Goal: Task Accomplishment & Management: Complete application form

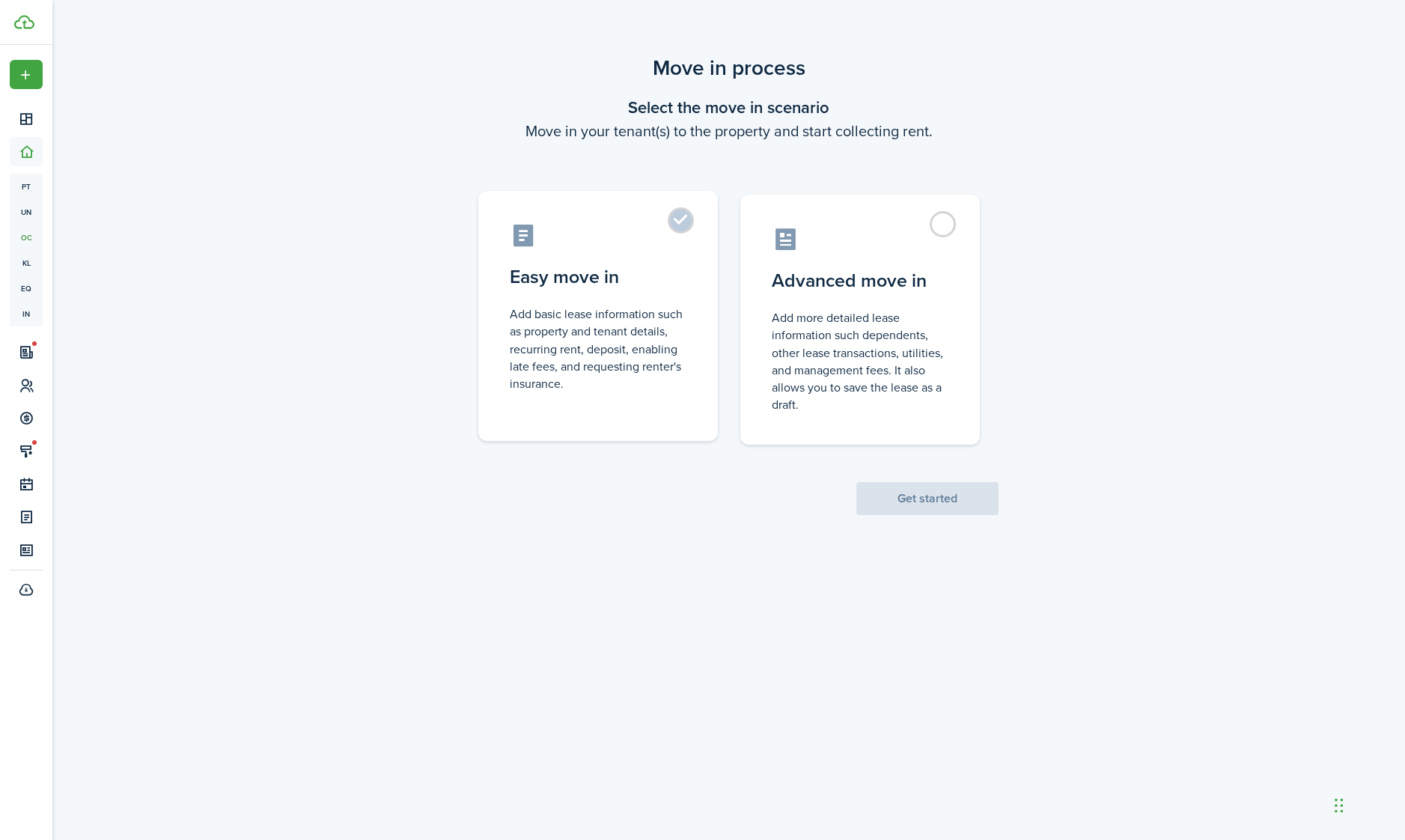
click at [656, 314] on control-radio-card-description "Add basic lease information such as property and tenant details, recurring rent…" at bounding box center [598, 348] width 176 height 86
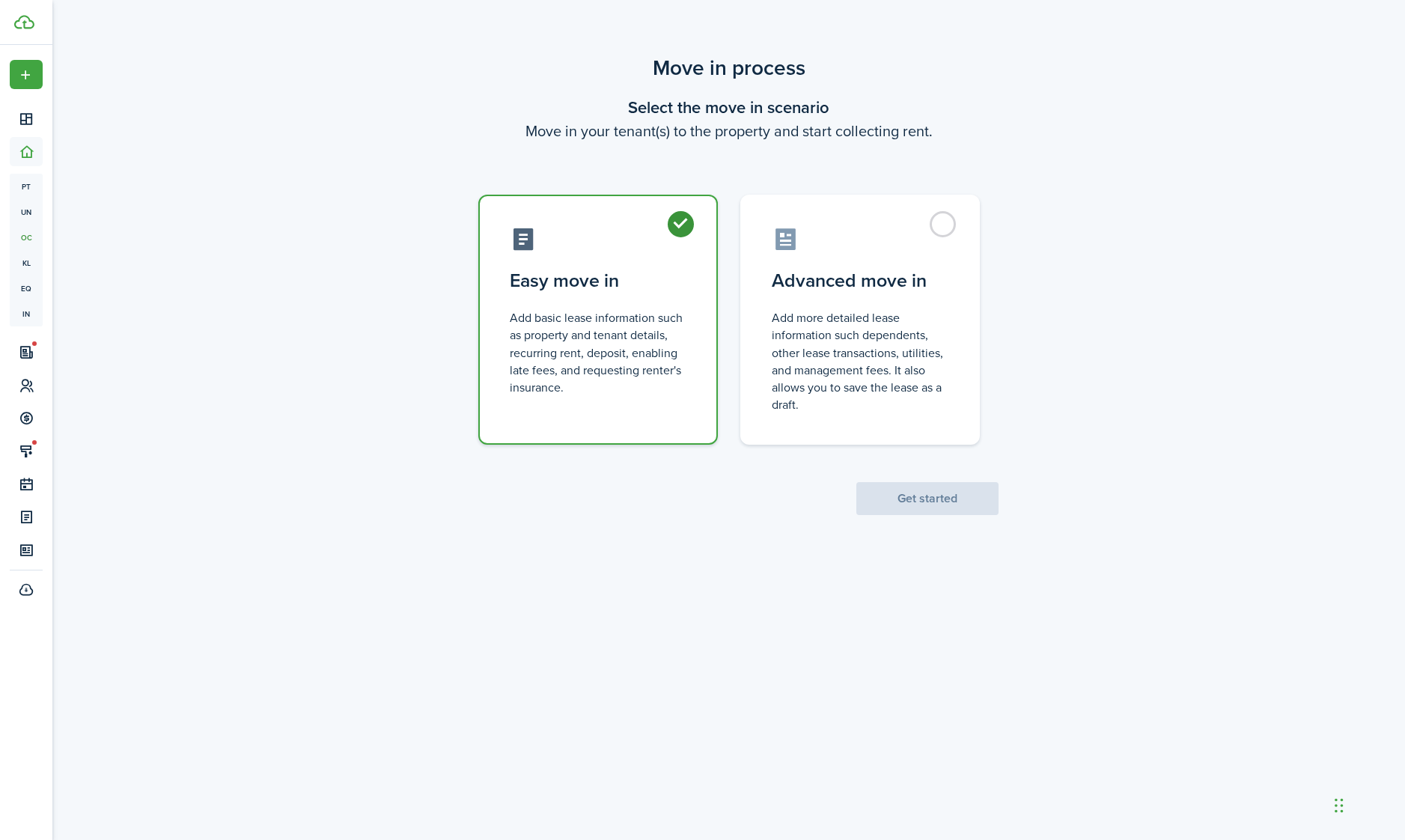
radio input "true"
click at [931, 504] on button "Get started" at bounding box center [928, 498] width 142 height 33
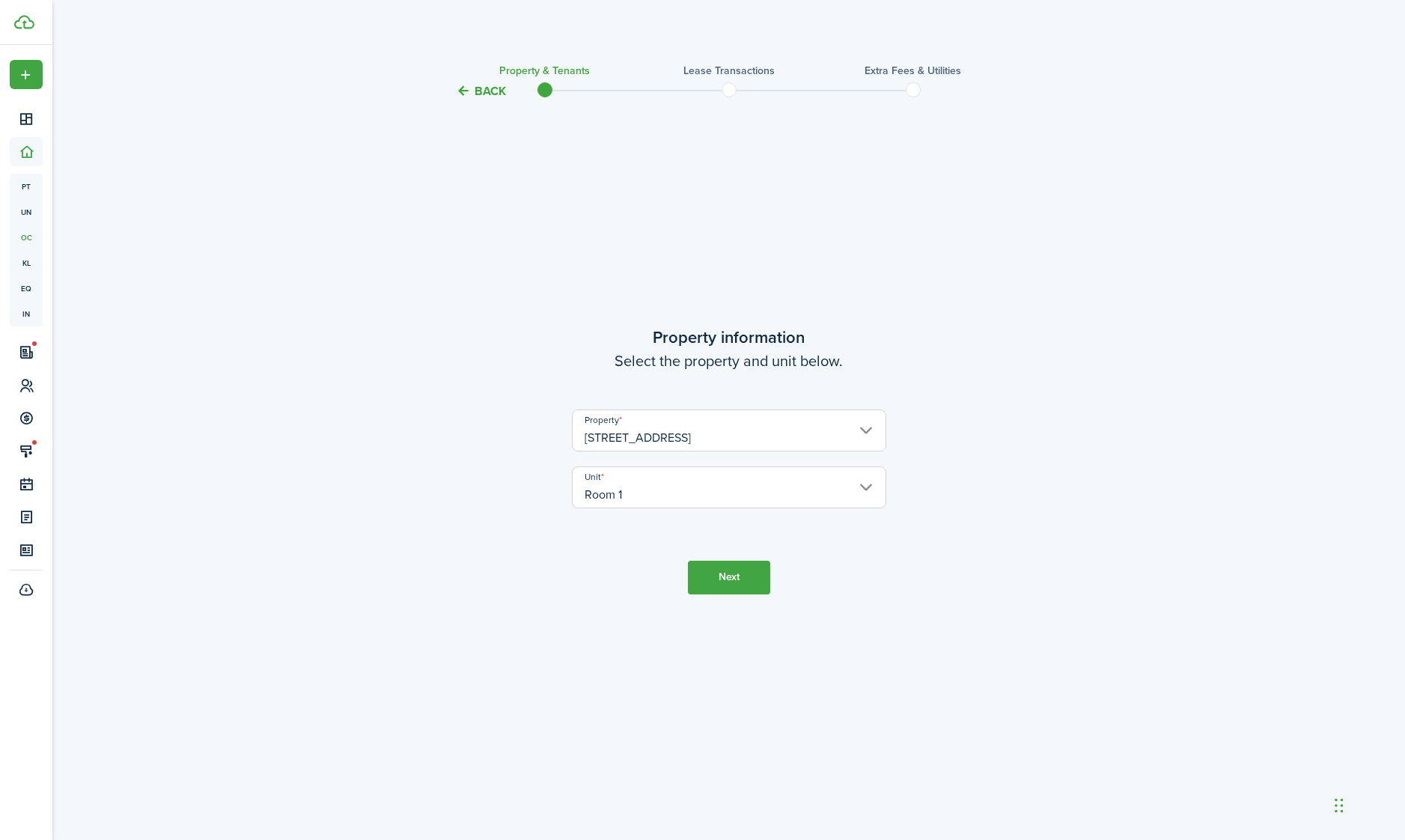
click at [728, 595] on button "Next" at bounding box center [728, 577] width 83 height 34
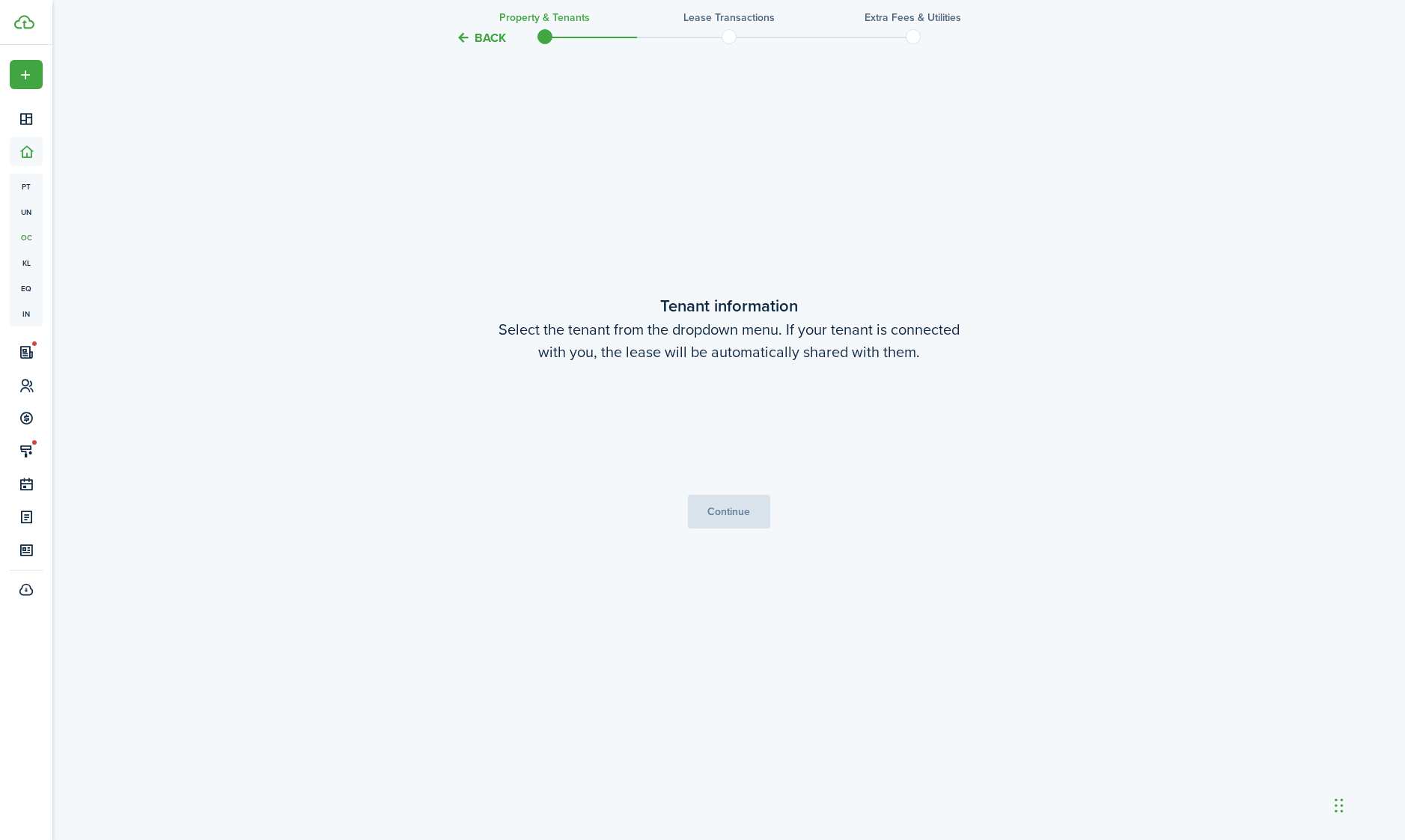
scroll to position [810, 0]
click at [802, 415] on input "Tenants" at bounding box center [729, 406] width 313 height 18
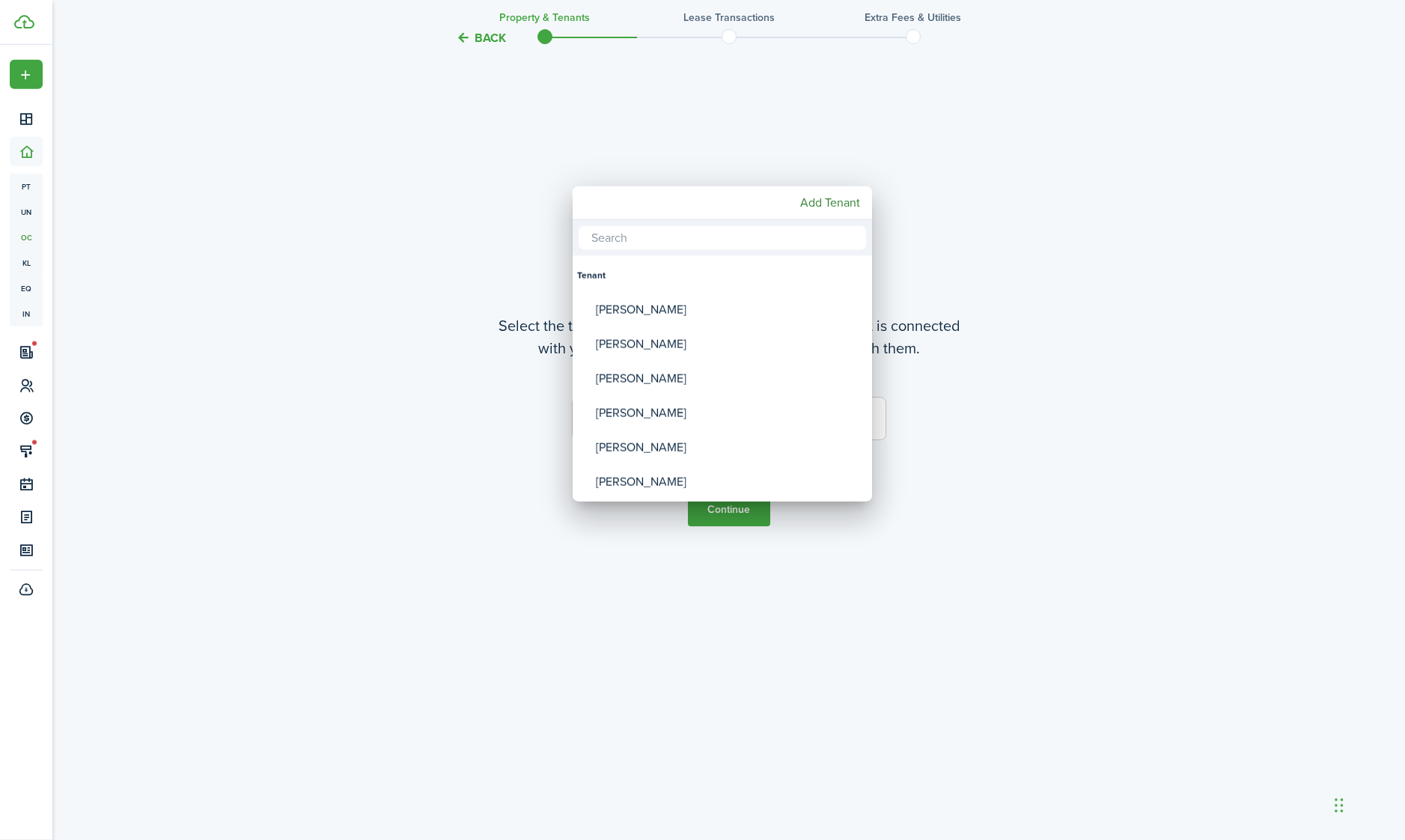
click at [828, 214] on mbsc-button "Add Tenant" at bounding box center [829, 203] width 72 height 27
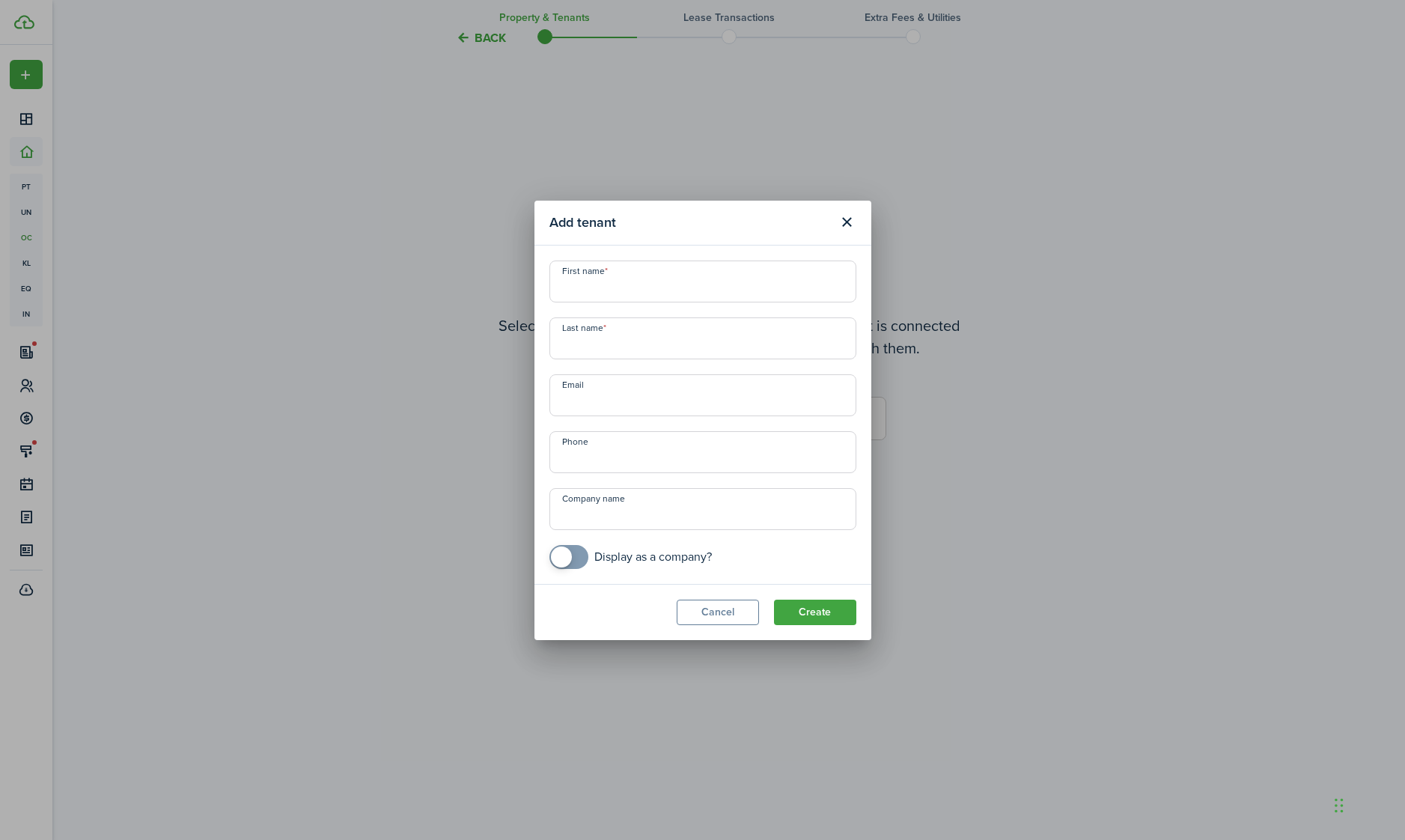
click at [713, 296] on input "First name" at bounding box center [702, 281] width 306 height 42
type input "[PERSON_NAME]"
click at [708, 334] on input "Last name" at bounding box center [702, 338] width 306 height 42
click at [676, 404] on input "Email" at bounding box center [702, 395] width 306 height 42
click at [647, 354] on input "page" at bounding box center [702, 338] width 306 height 42
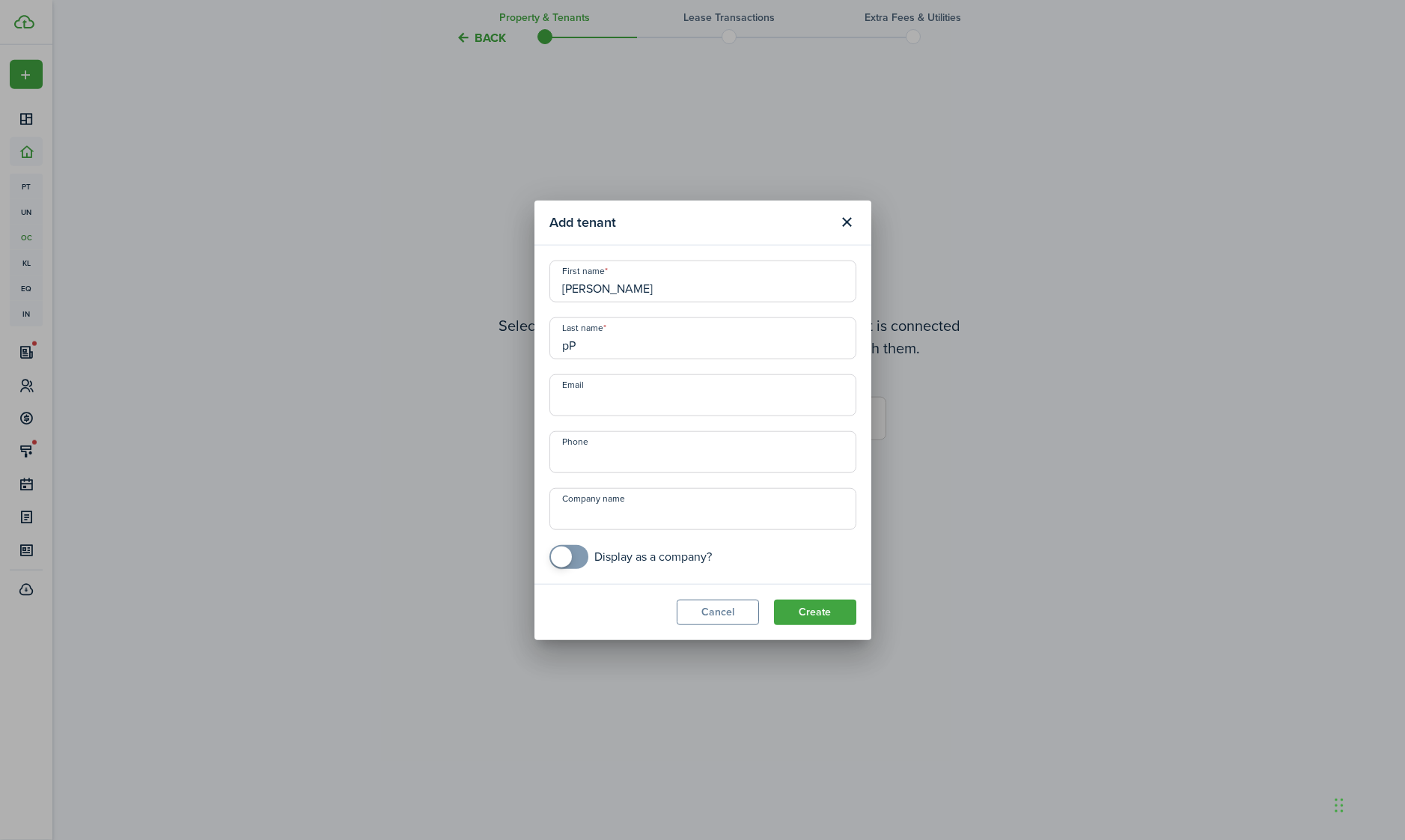
type input "p"
type input "Page"
click at [705, 404] on input "Email" at bounding box center [702, 395] width 306 height 42
type input "[EMAIL_ADDRESS][DOMAIN_NAME]"
click at [733, 446] on input "Phone" at bounding box center [702, 452] width 306 height 42
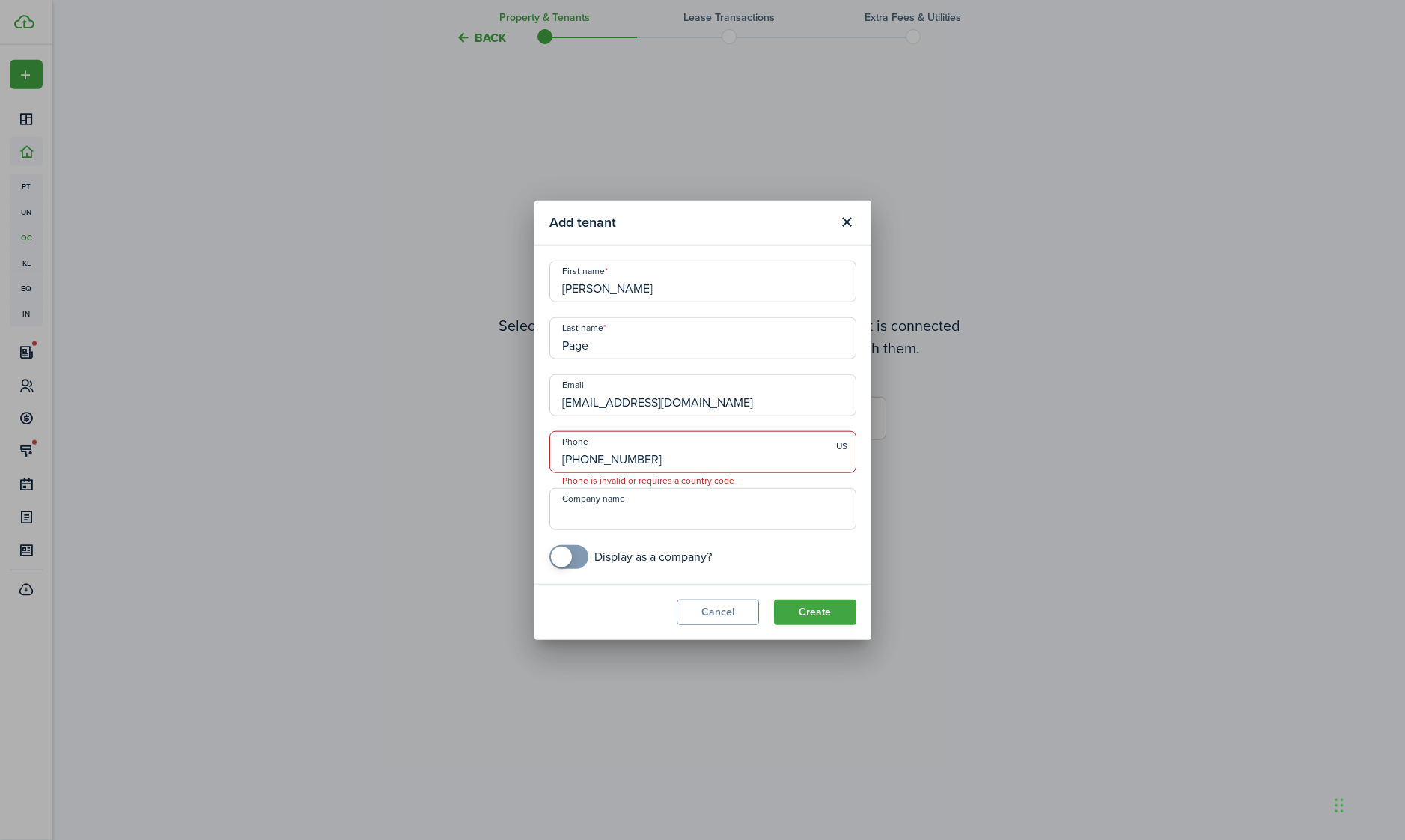
type input "[PHONE_NUMBER]"
click at [816, 608] on button "Create" at bounding box center [815, 612] width 83 height 25
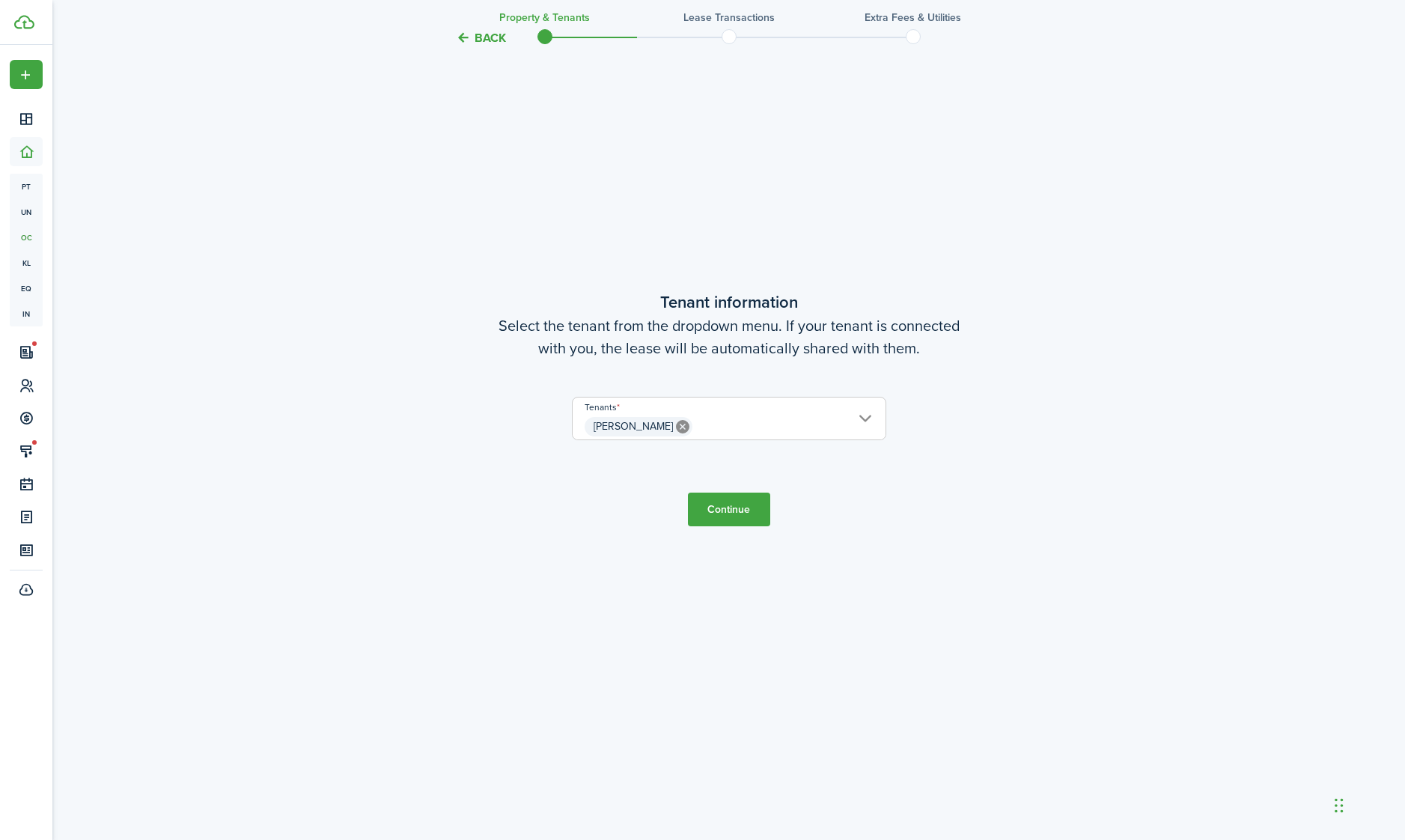
click at [731, 526] on button "Continue" at bounding box center [728, 509] width 83 height 34
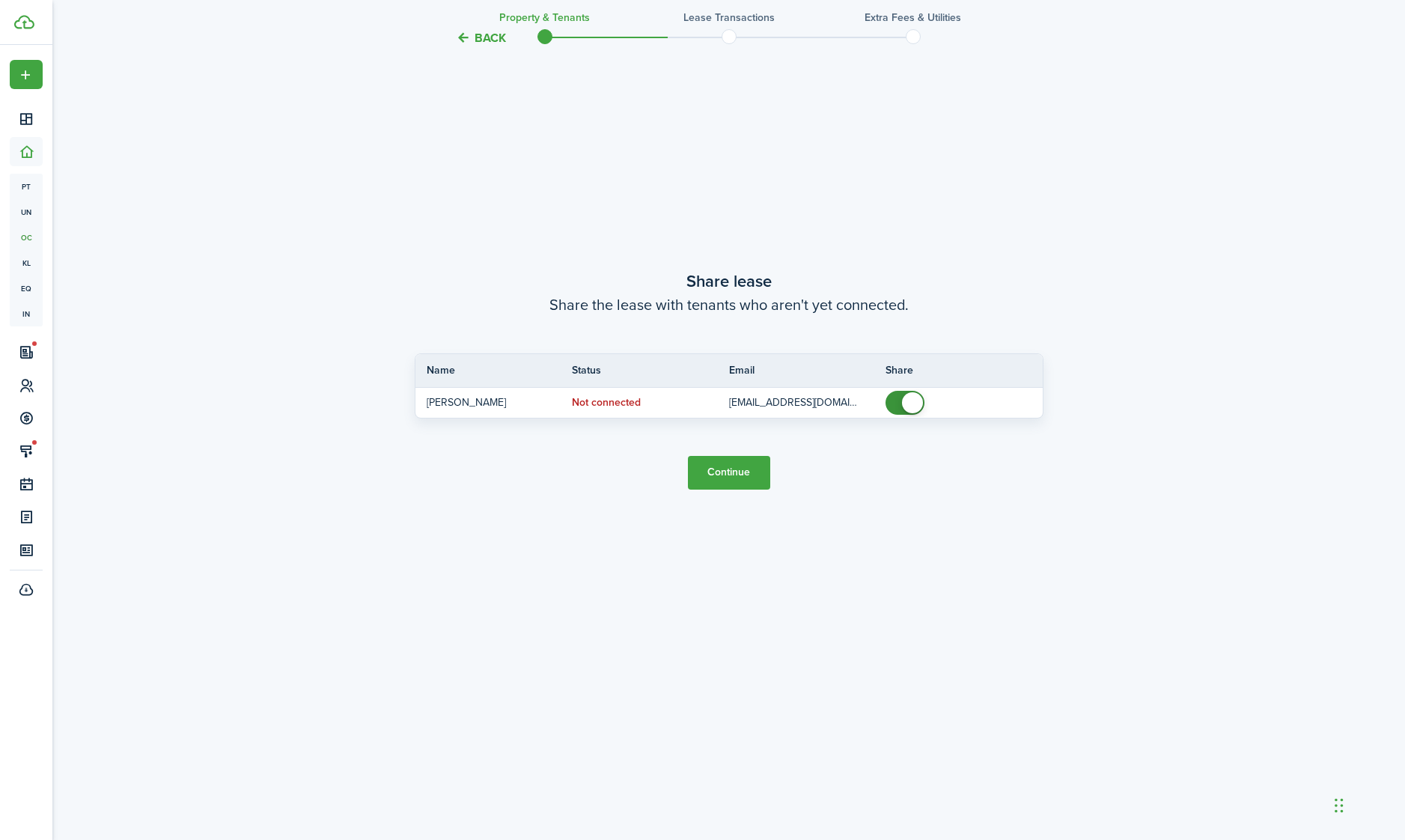
scroll to position [1721, 0]
click at [748, 489] on button "Continue" at bounding box center [728, 472] width 83 height 34
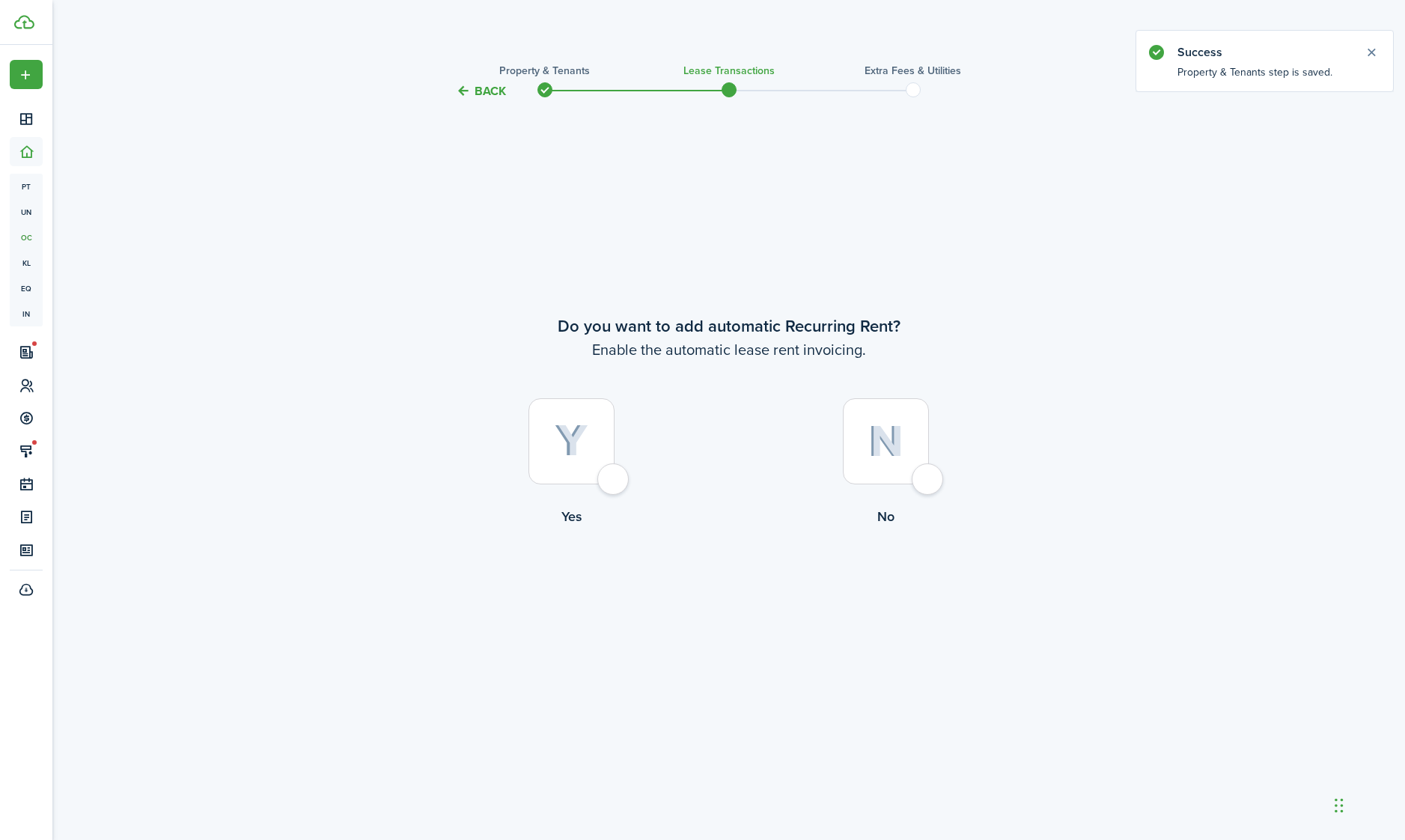
click at [561, 457] on img at bounding box center [571, 441] width 34 height 33
radio input "true"
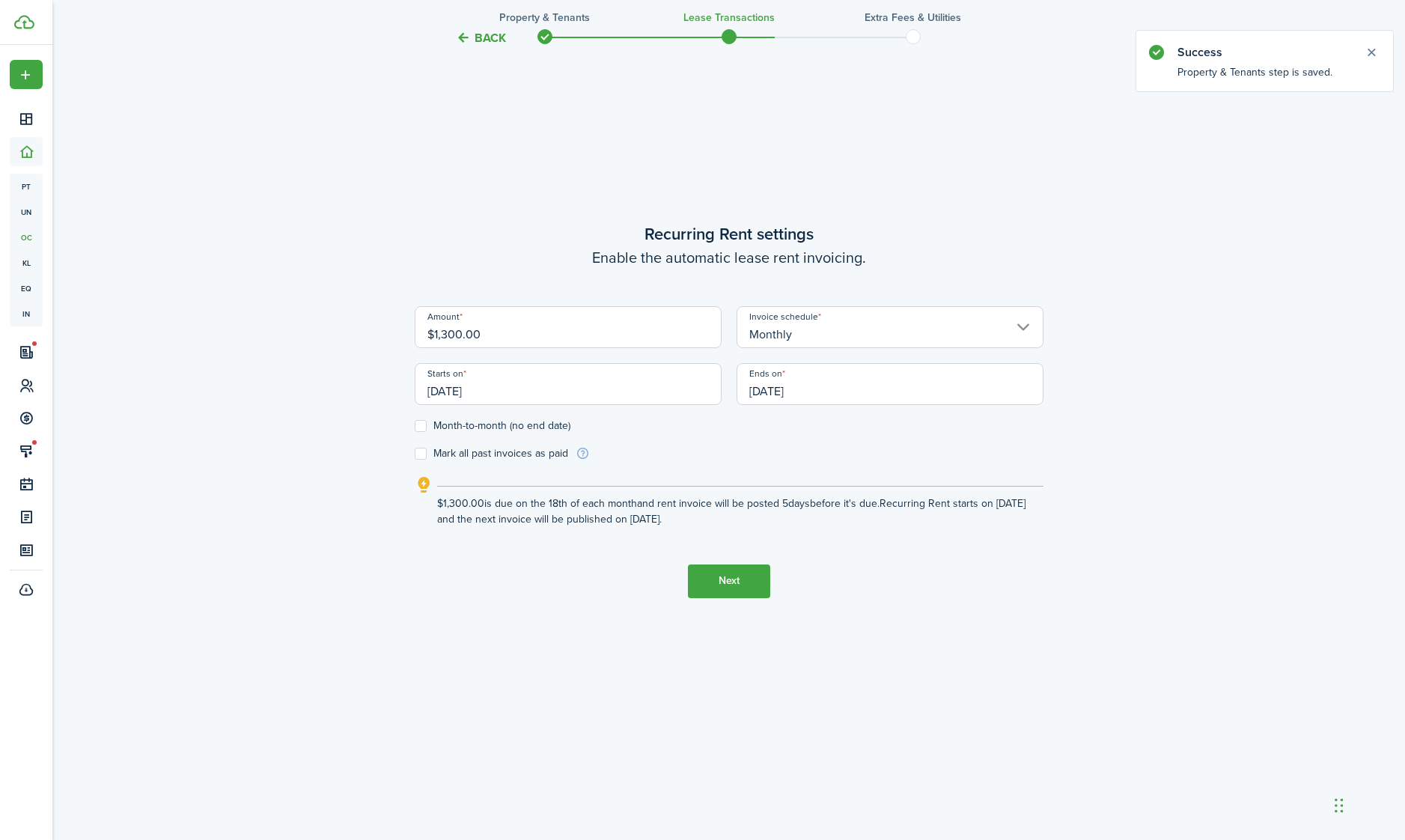
scroll to position [810, 0]
click at [574, 346] on input "$1,300.00" at bounding box center [567, 325] width 306 height 42
type input "$1,475"
click at [531, 430] on label "Month-to-month (no end date)" at bounding box center [492, 424] width 156 height 12
click at [415, 425] on input "Month-to-month (no end date)" at bounding box center [414, 424] width 1 height 1
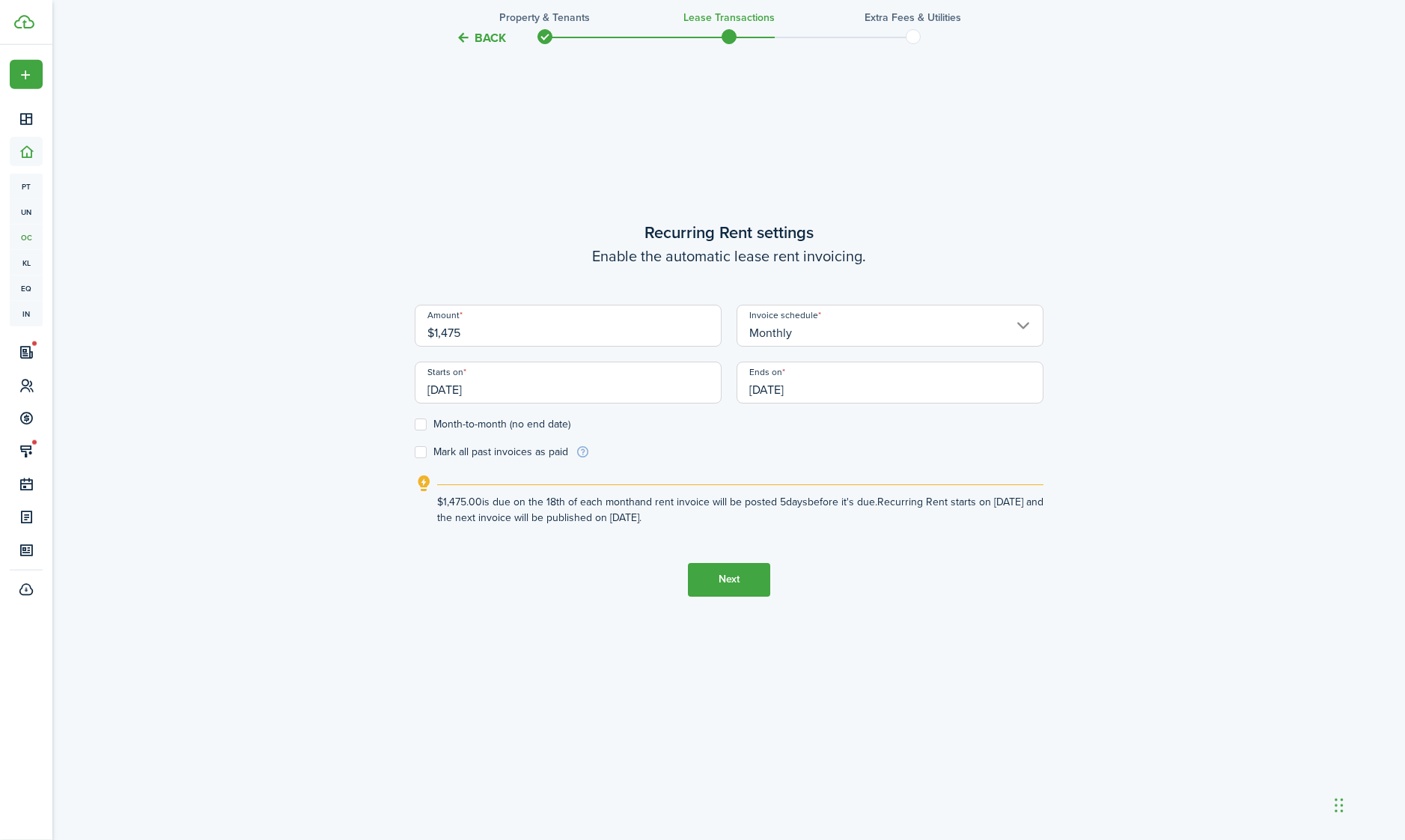
checkbox input "true"
type input "$1,475.00"
click at [595, 404] on input "[DATE]" at bounding box center [567, 383] width 306 height 42
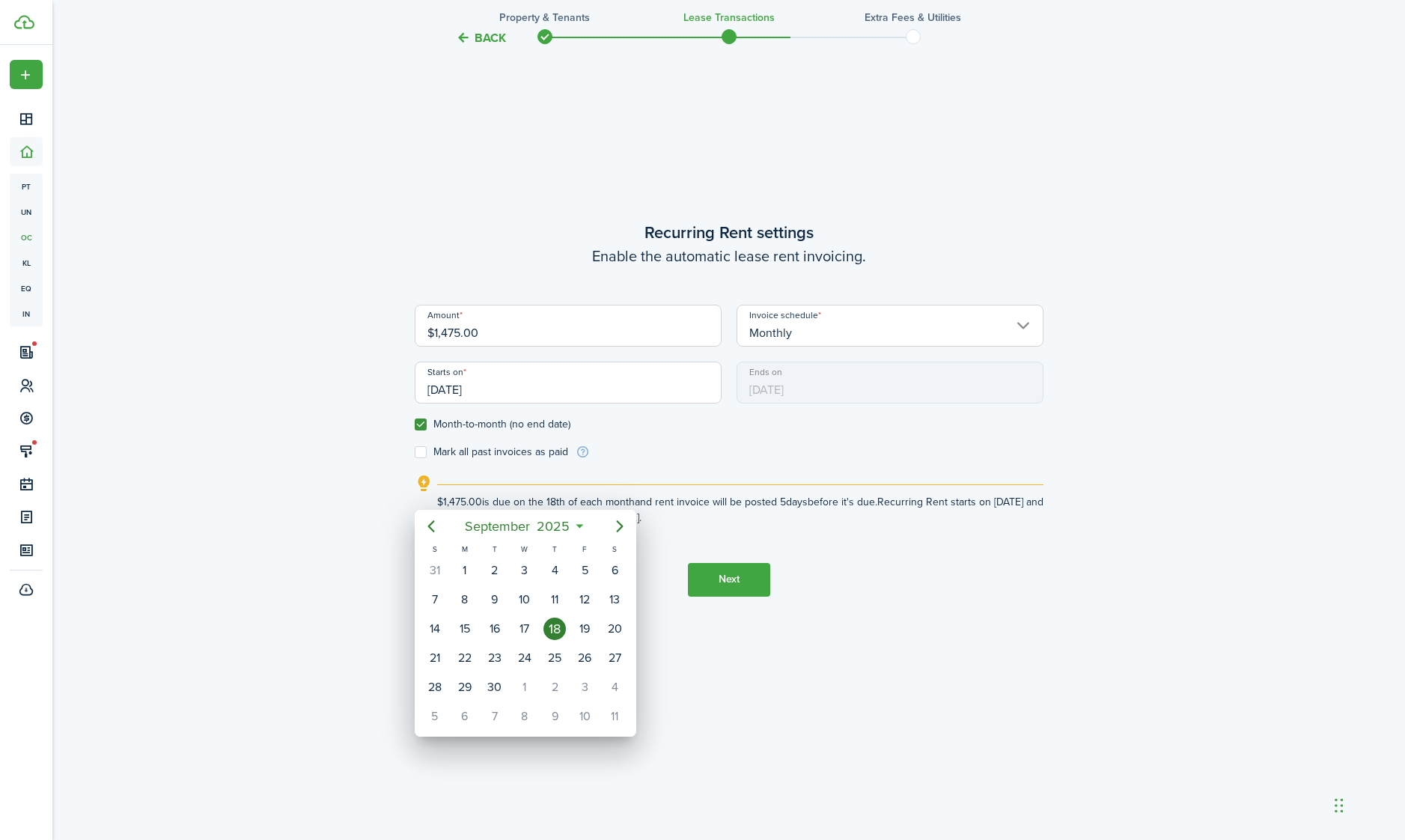
click at [527, 678] on div "1" at bounding box center [525, 686] width 23 height 23
type input "[DATE]"
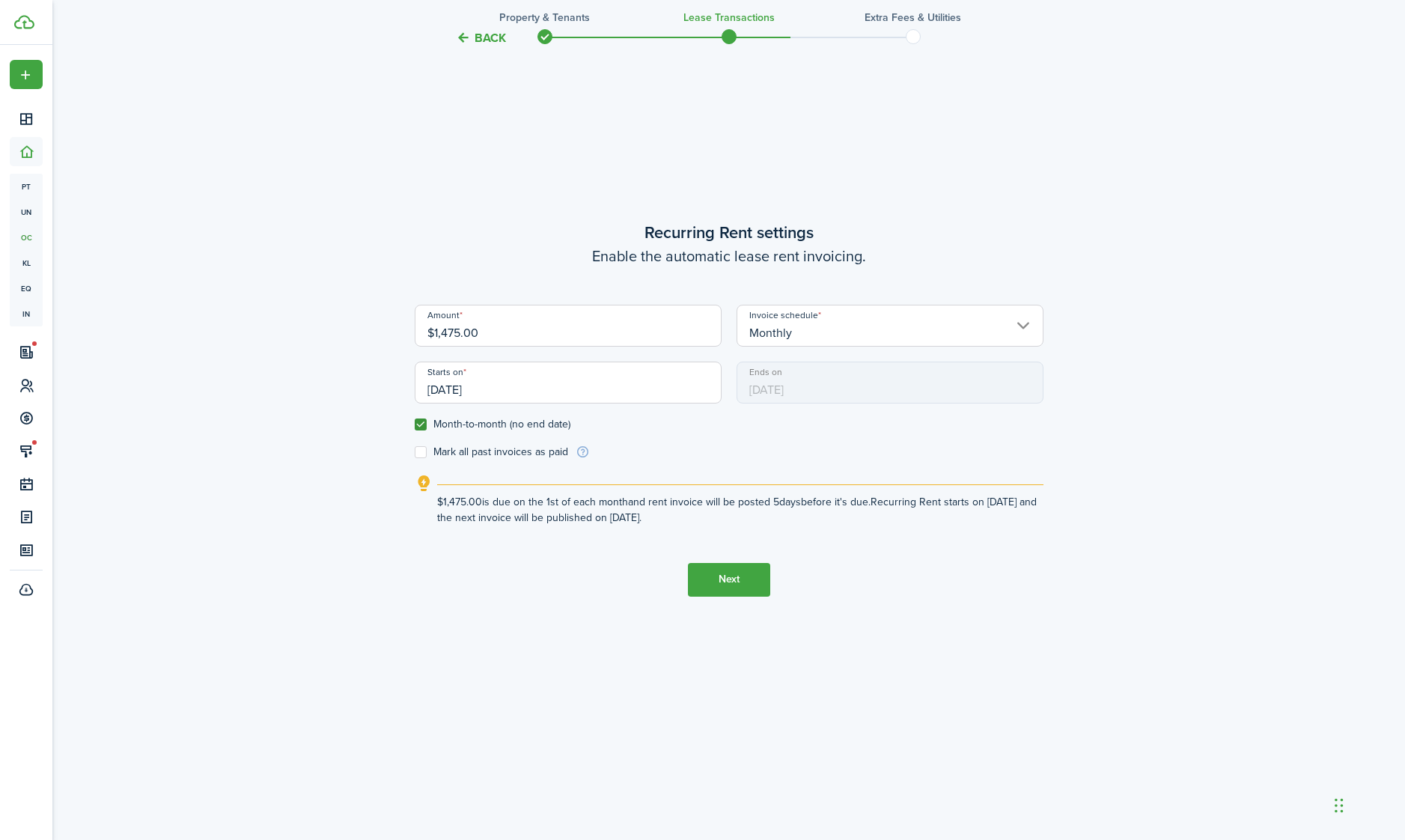
click at [738, 596] on button "Next" at bounding box center [728, 579] width 83 height 34
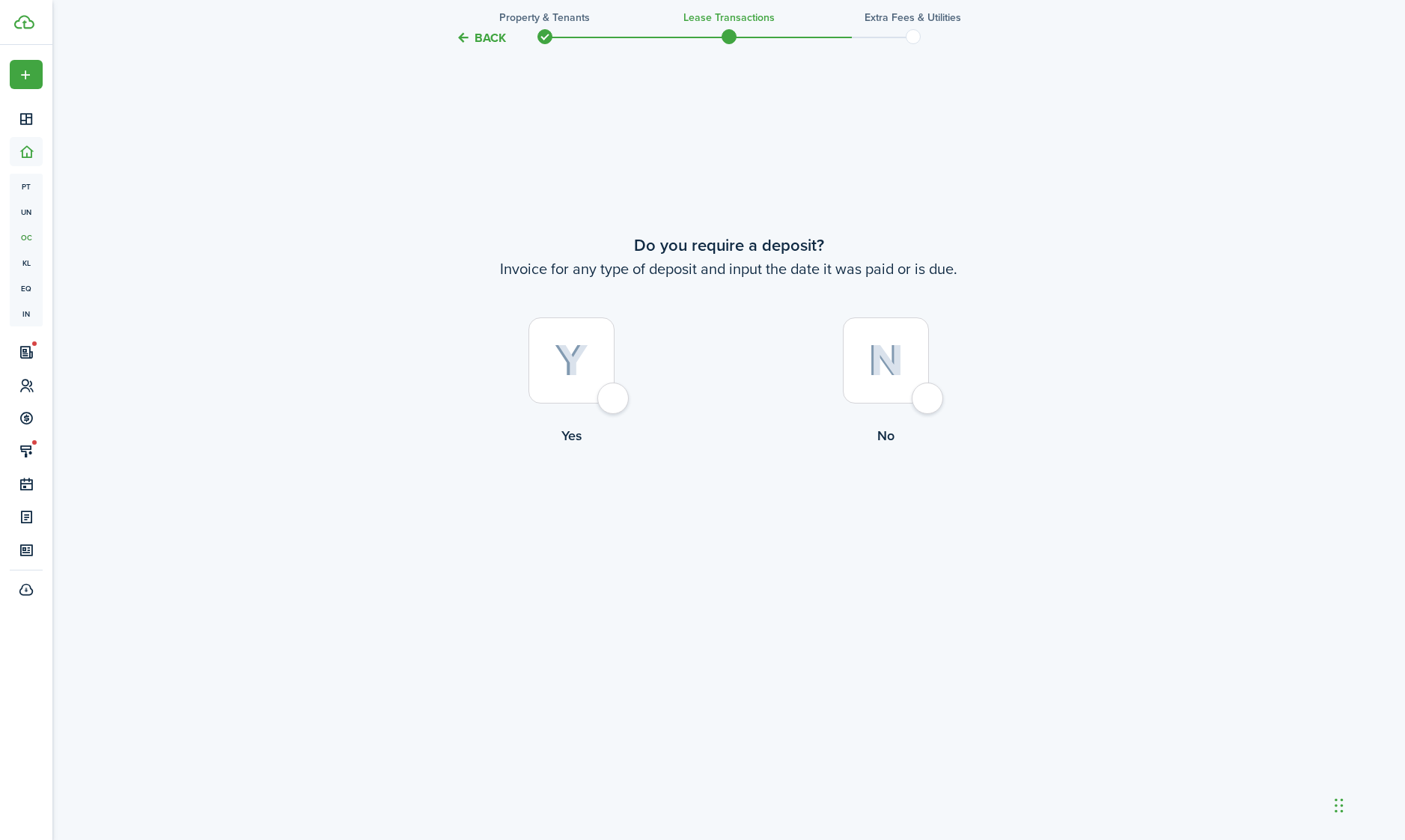
scroll to position [1721, 0]
click at [901, 376] on img at bounding box center [886, 360] width 35 height 32
radio input "true"
click at [733, 525] on button "Continue" at bounding box center [728, 507] width 83 height 34
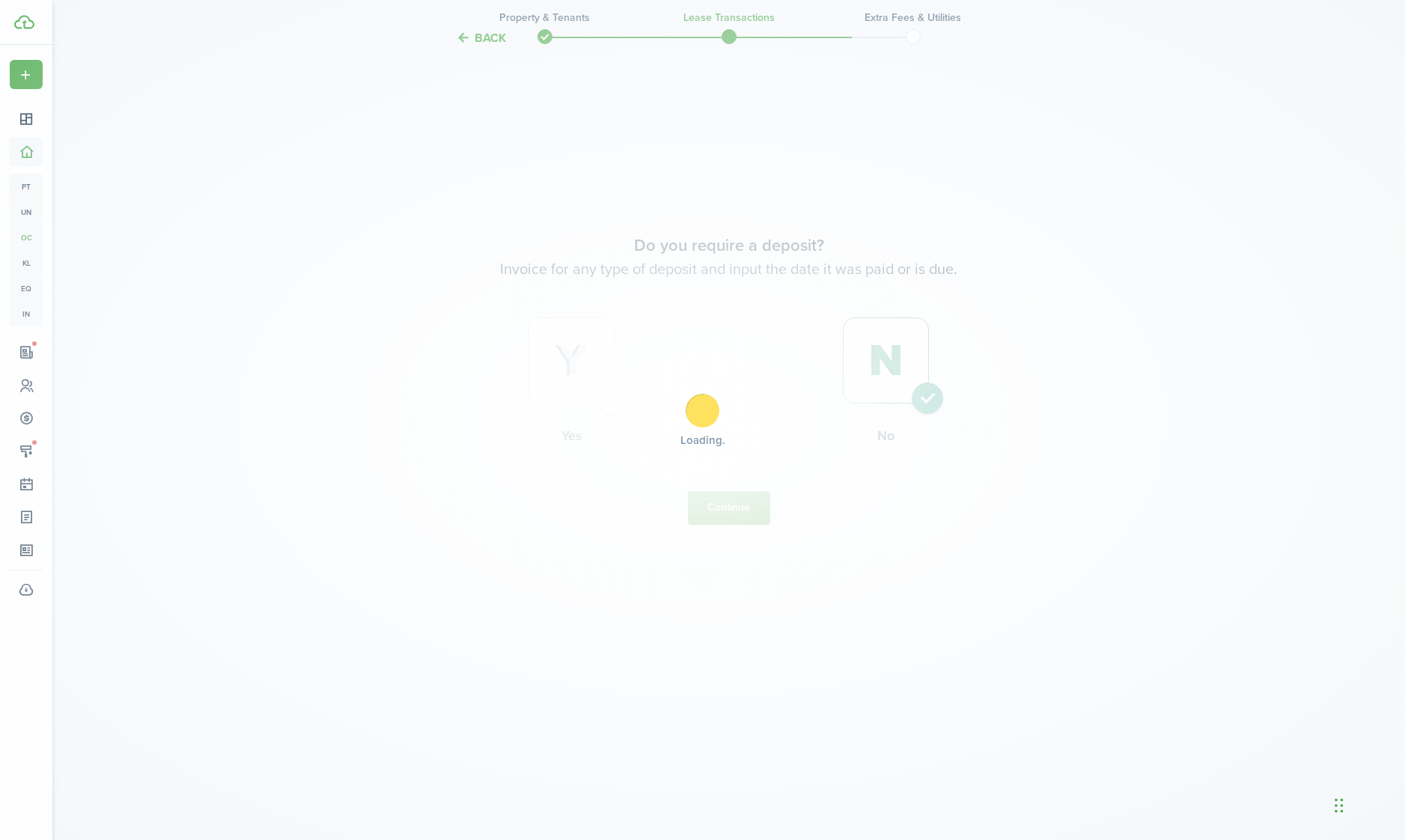
scroll to position [0, 0]
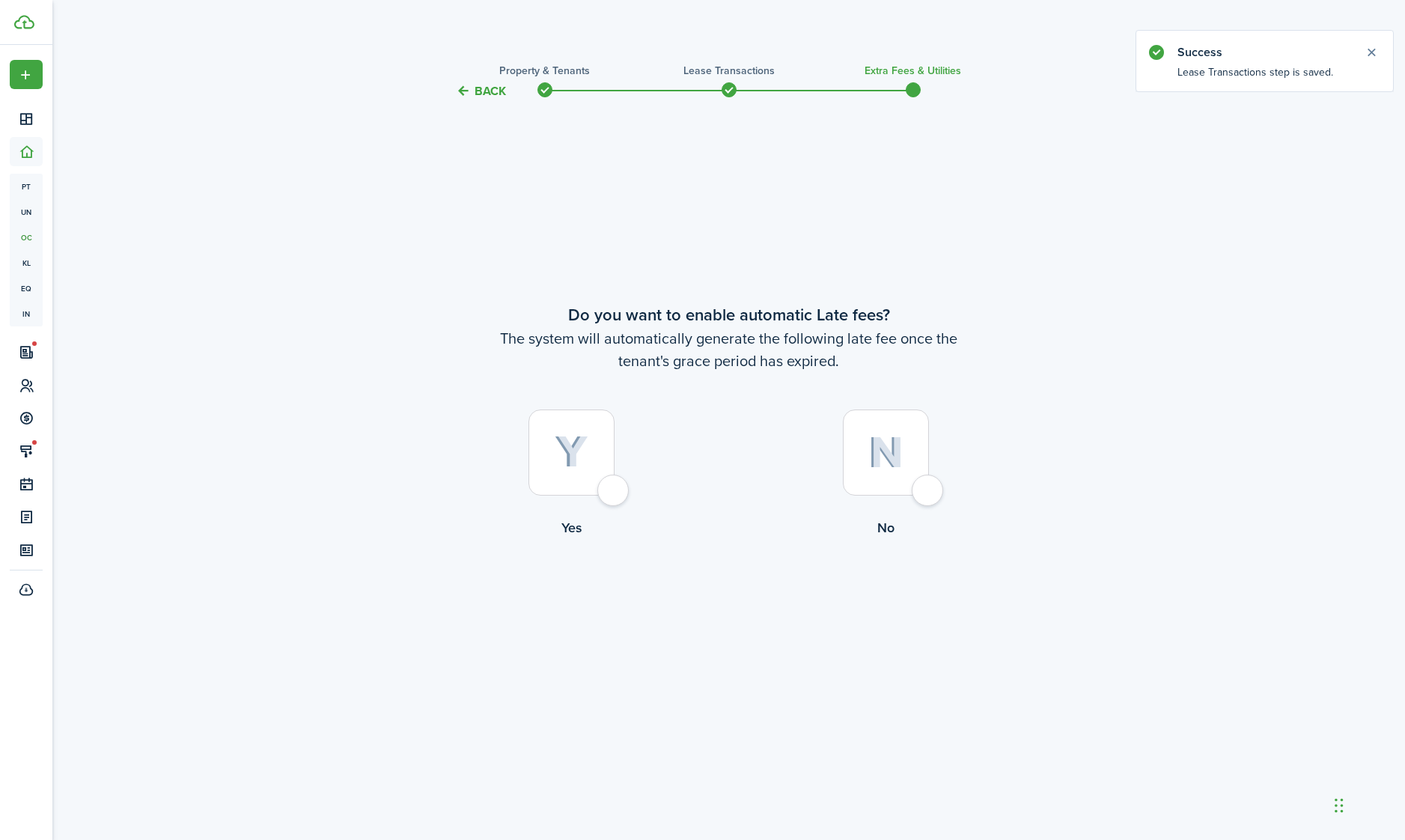
click at [573, 468] on img at bounding box center [571, 452] width 34 height 33
radio input "true"
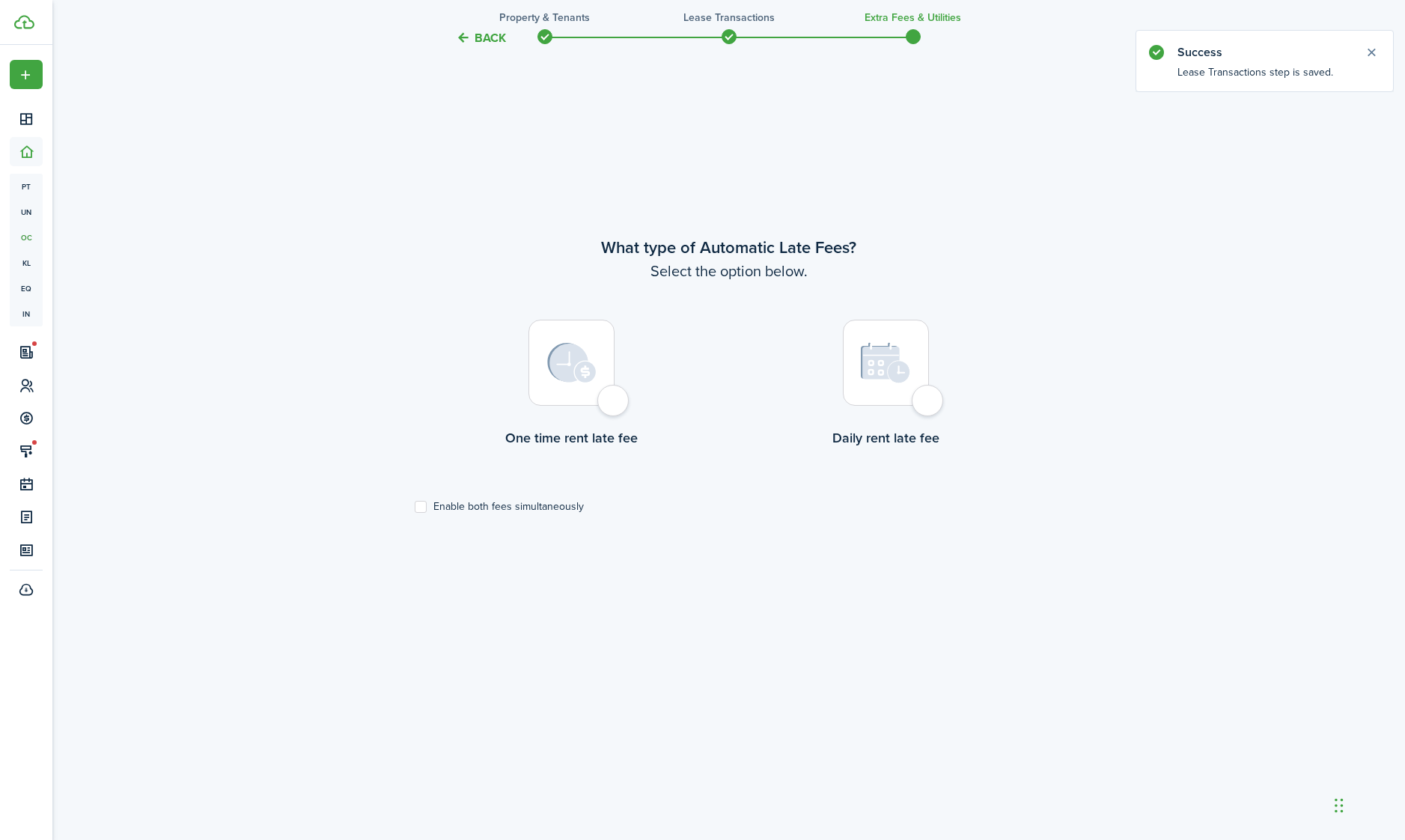
scroll to position [810, 0]
click at [594, 382] on img at bounding box center [572, 361] width 49 height 40
radio input "true"
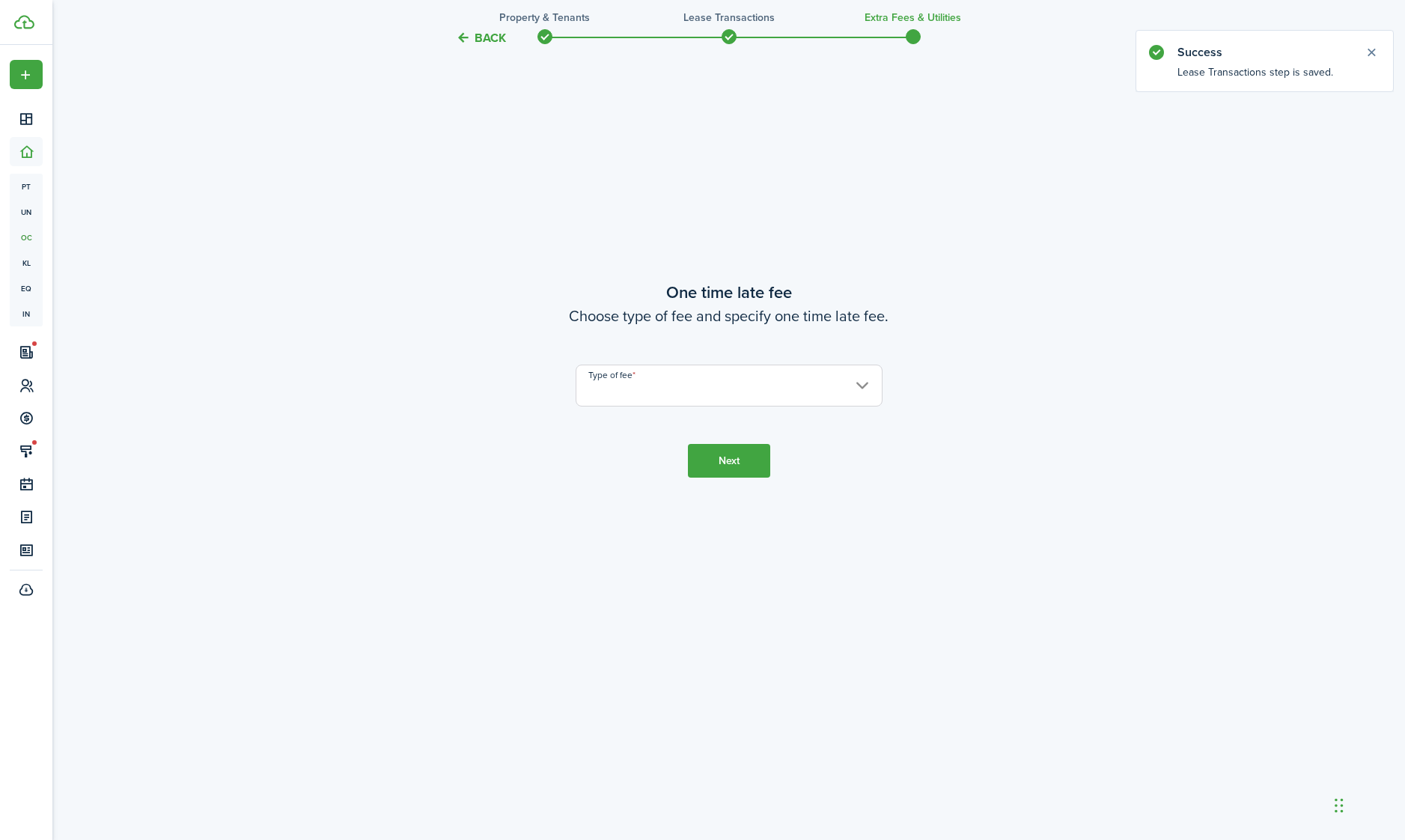
scroll to position [1721, 0]
click at [712, 406] on input "Type of fee" at bounding box center [728, 385] width 306 height 42
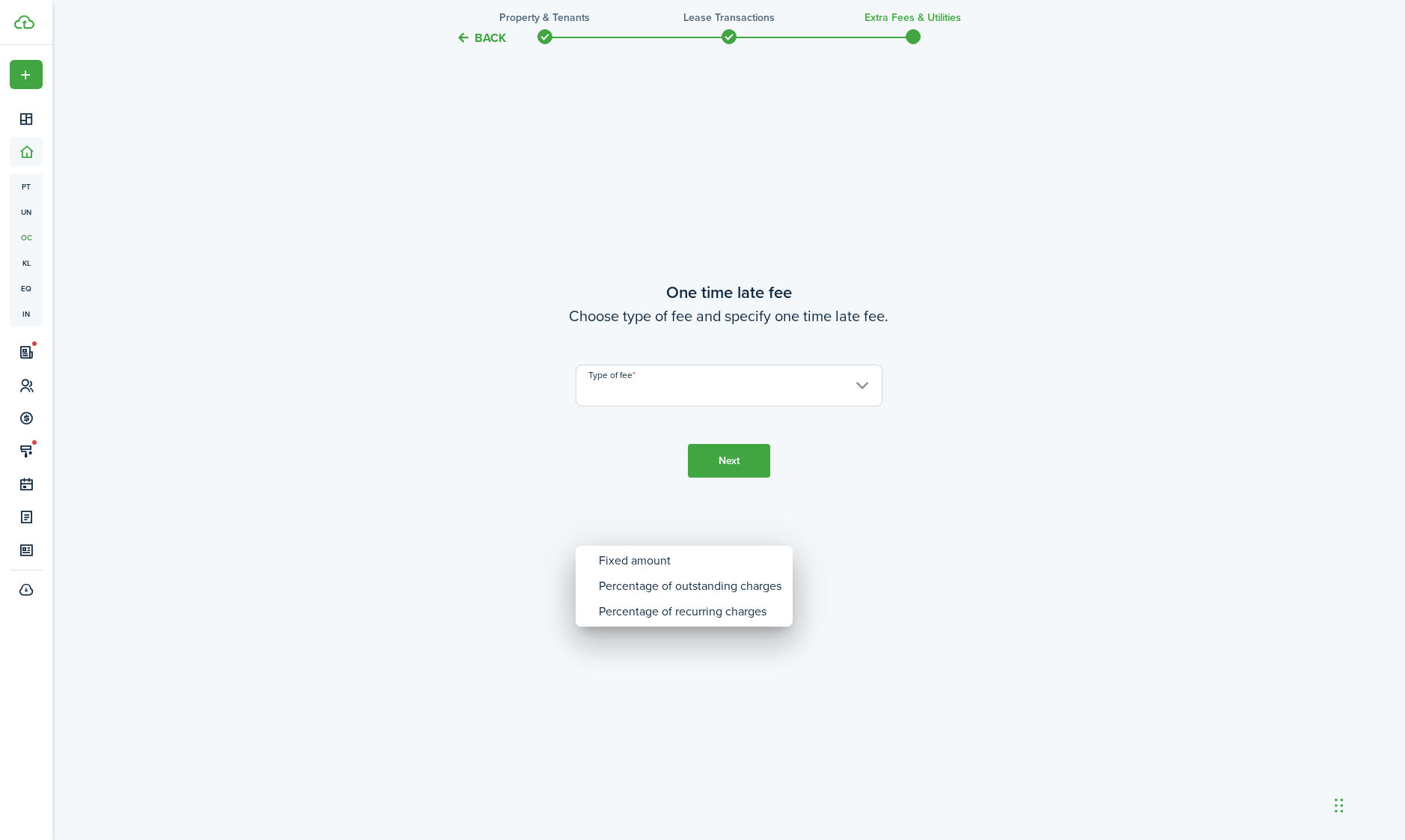
click at [694, 552] on div "Fixed amount" at bounding box center [689, 561] width 183 height 25
type input "Fixed amount"
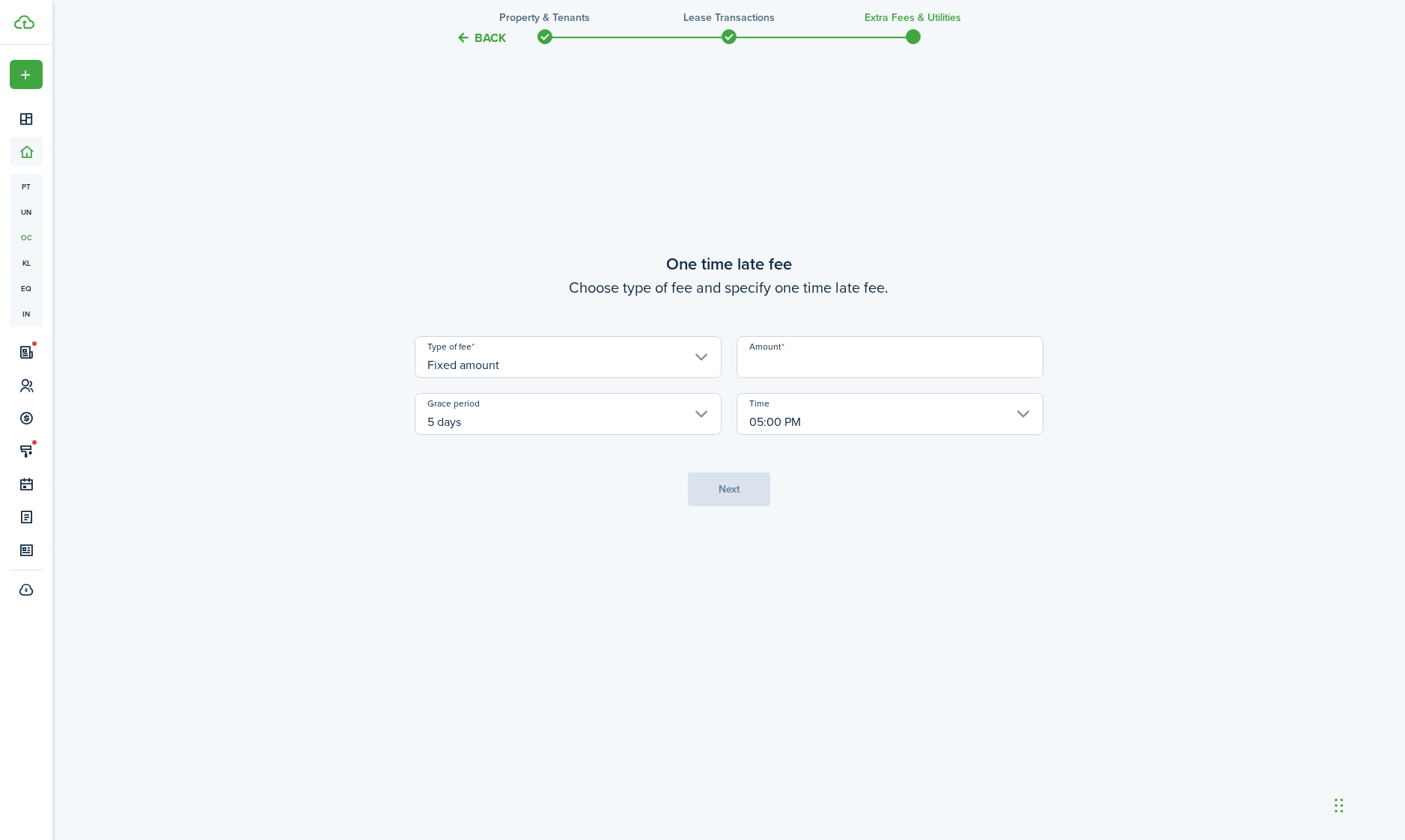
click at [857, 378] on input "Amount" at bounding box center [889, 357] width 306 height 42
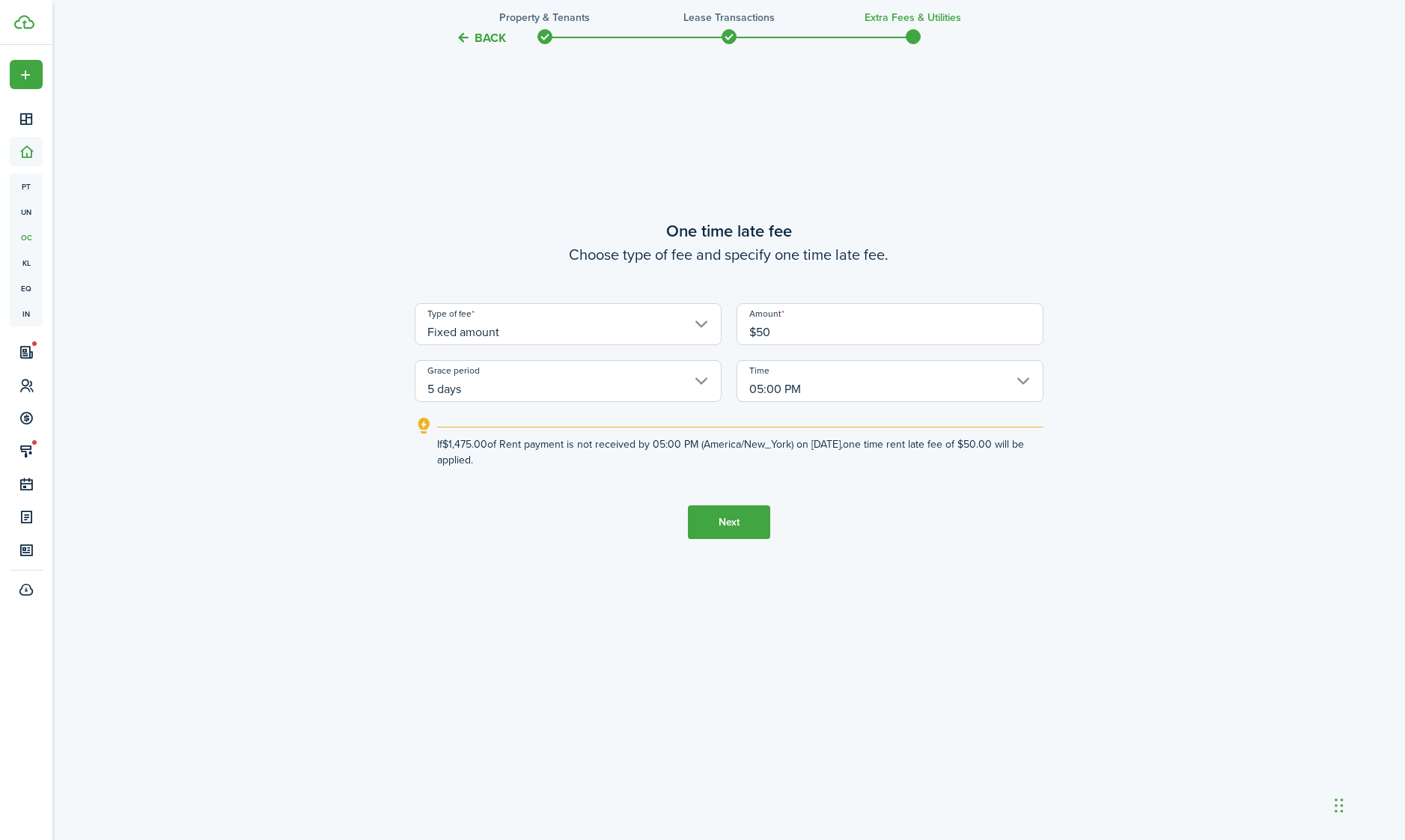
click at [662, 402] on input "5 days" at bounding box center [567, 381] width 306 height 42
type input "$50.00"
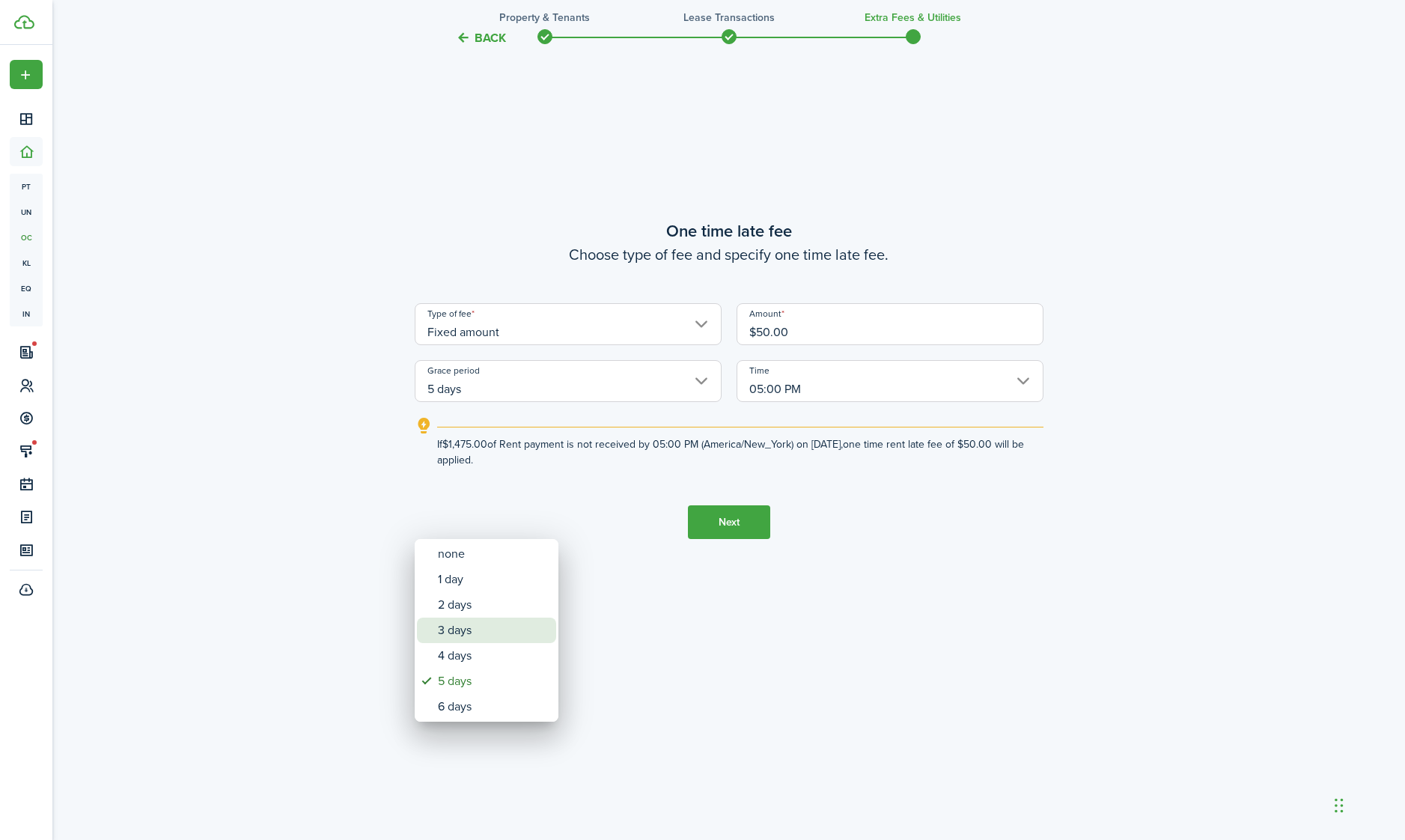
click at [508, 635] on div "3 days" at bounding box center [493, 630] width 109 height 25
type input "3 days"
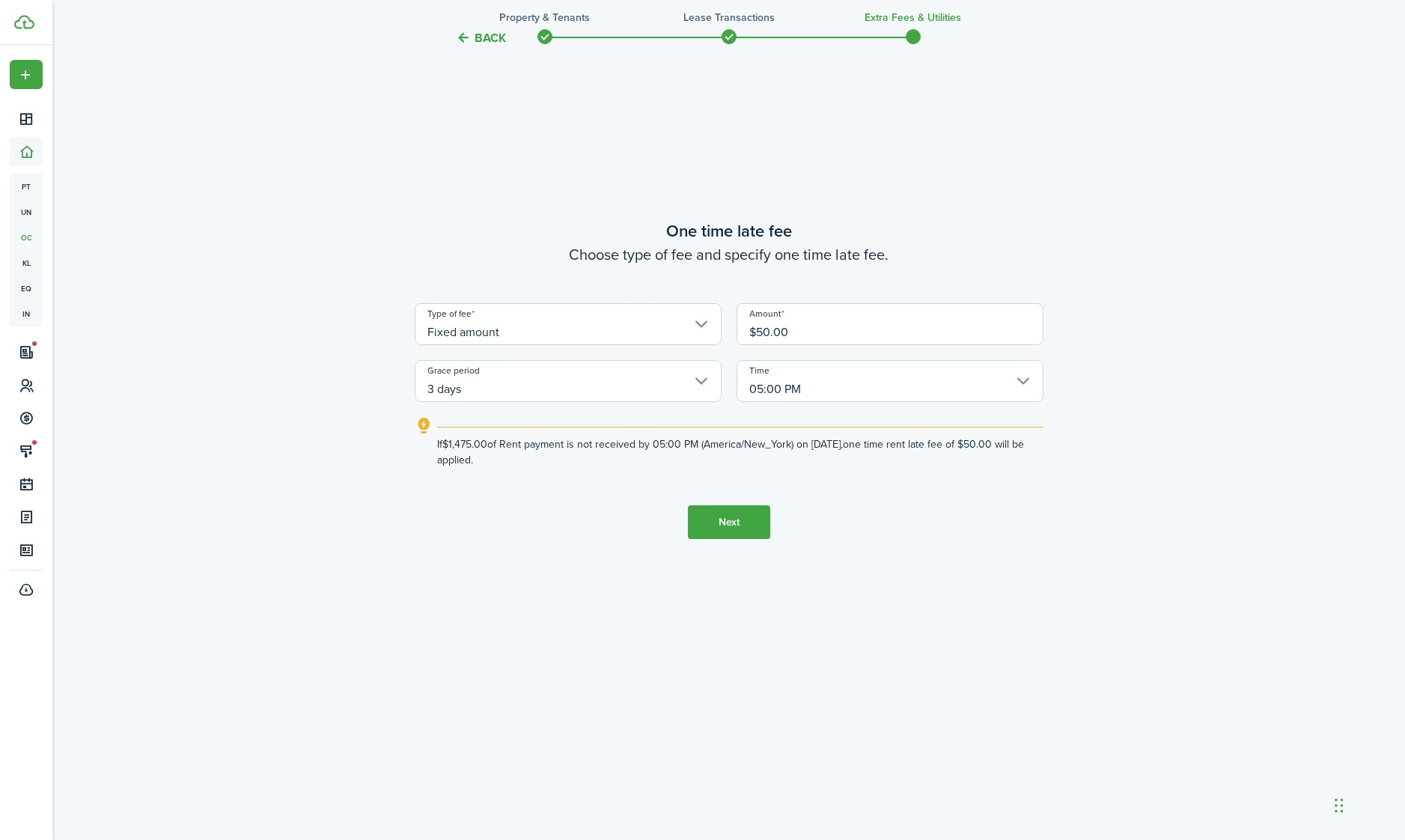
click at [734, 539] on button "Next" at bounding box center [728, 522] width 83 height 34
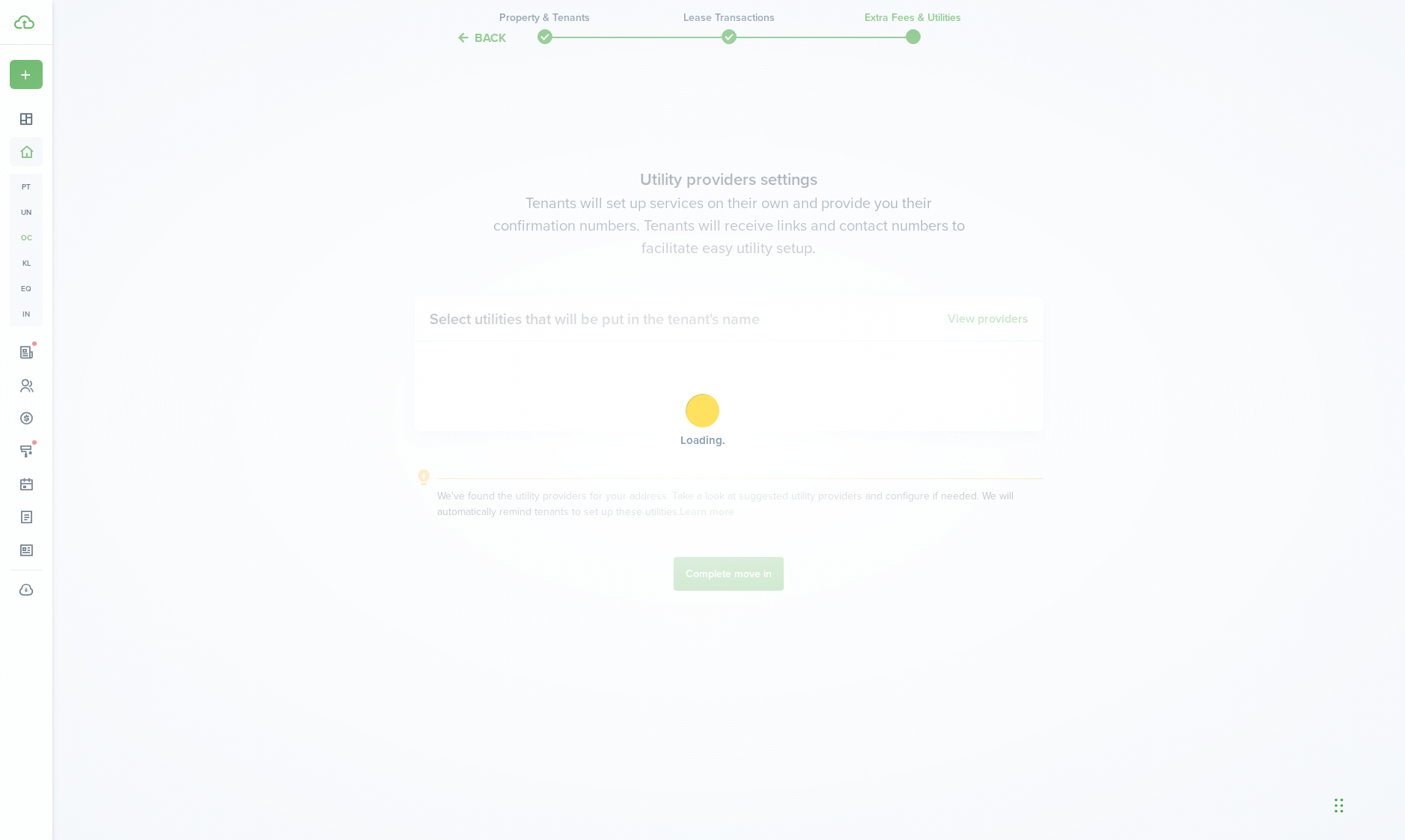
scroll to position [2632, 0]
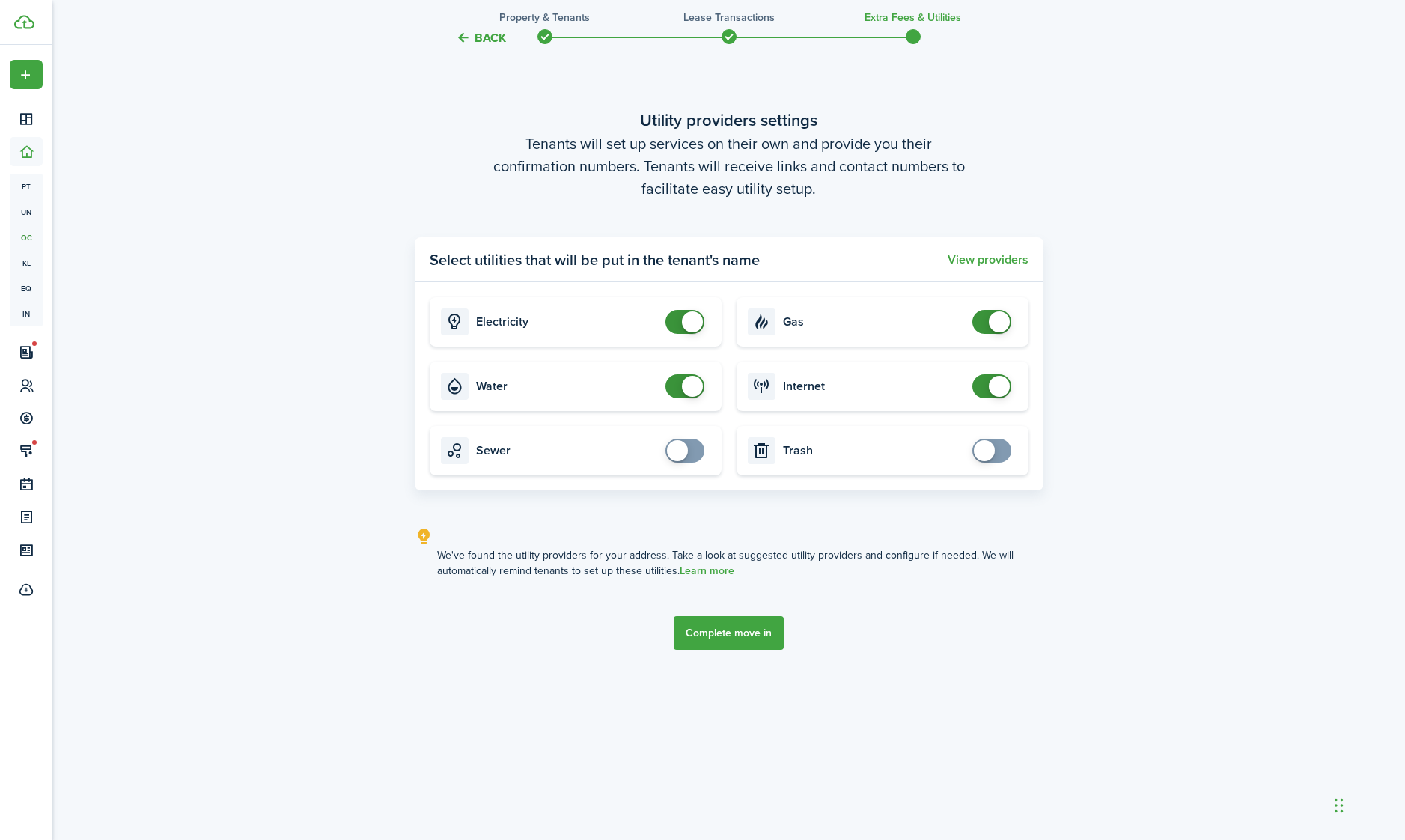
checkbox input "false"
click at [666, 334] on input "checkbox" at bounding box center [687, 322] width 45 height 24
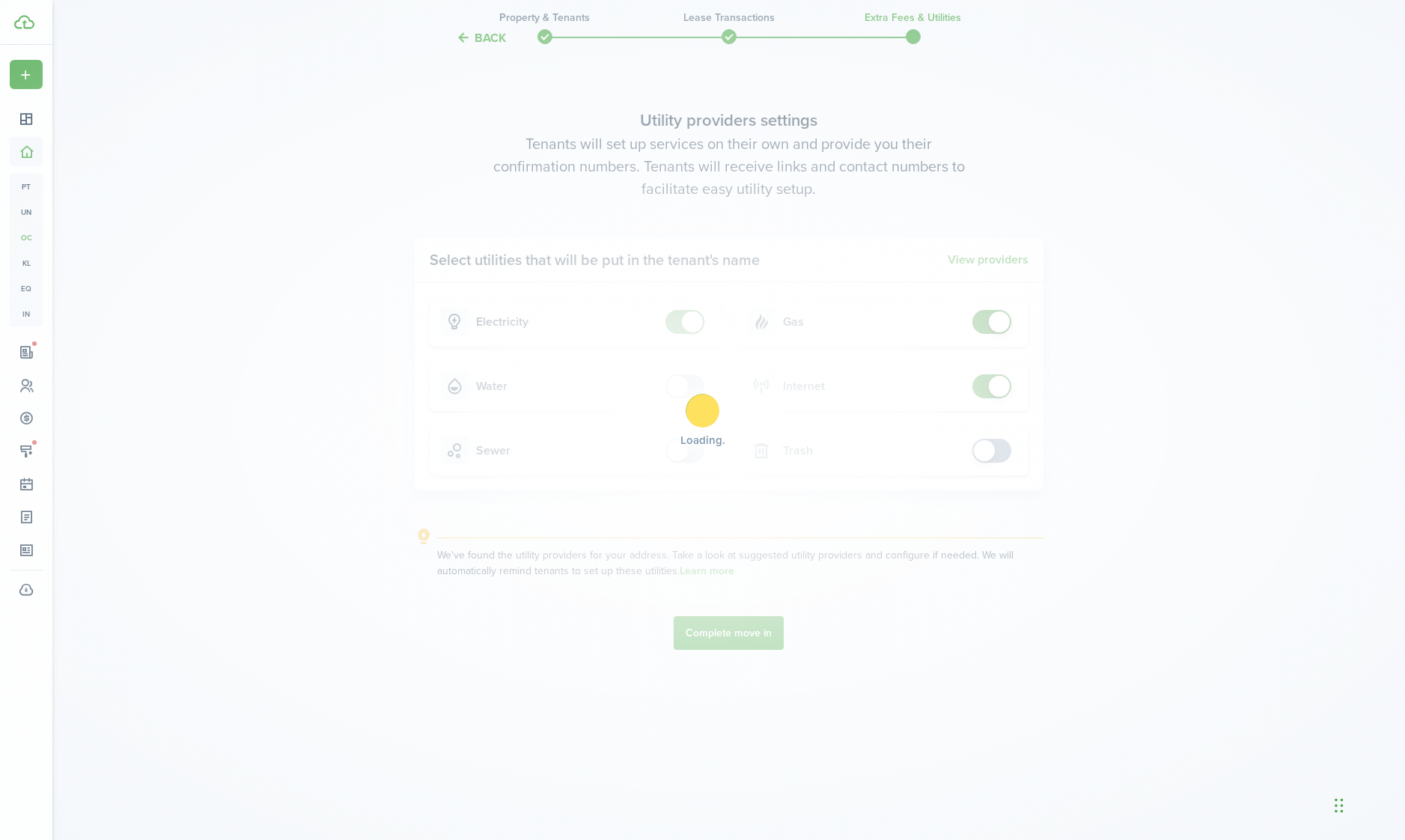
checkbox input "false"
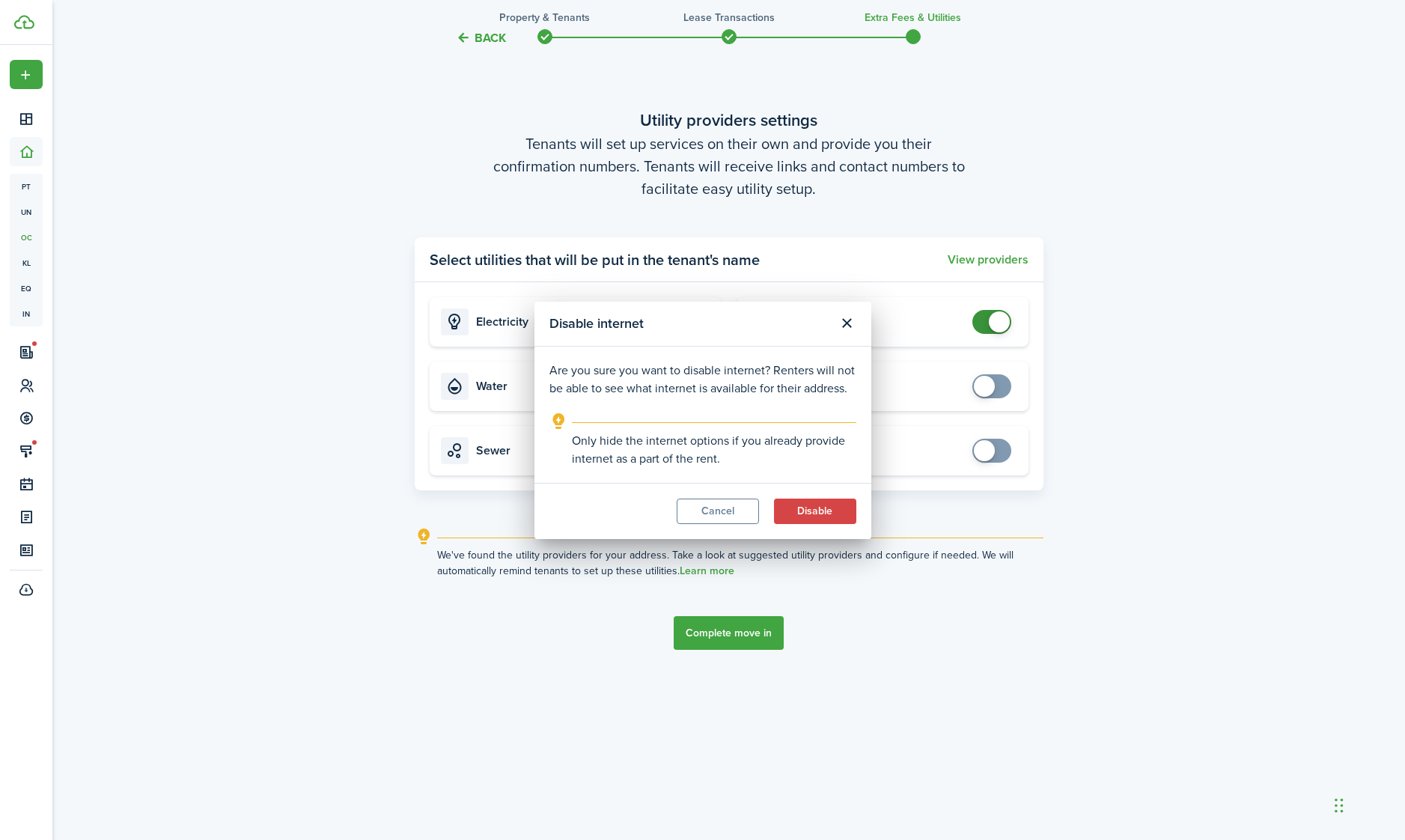
checkbox input "true"
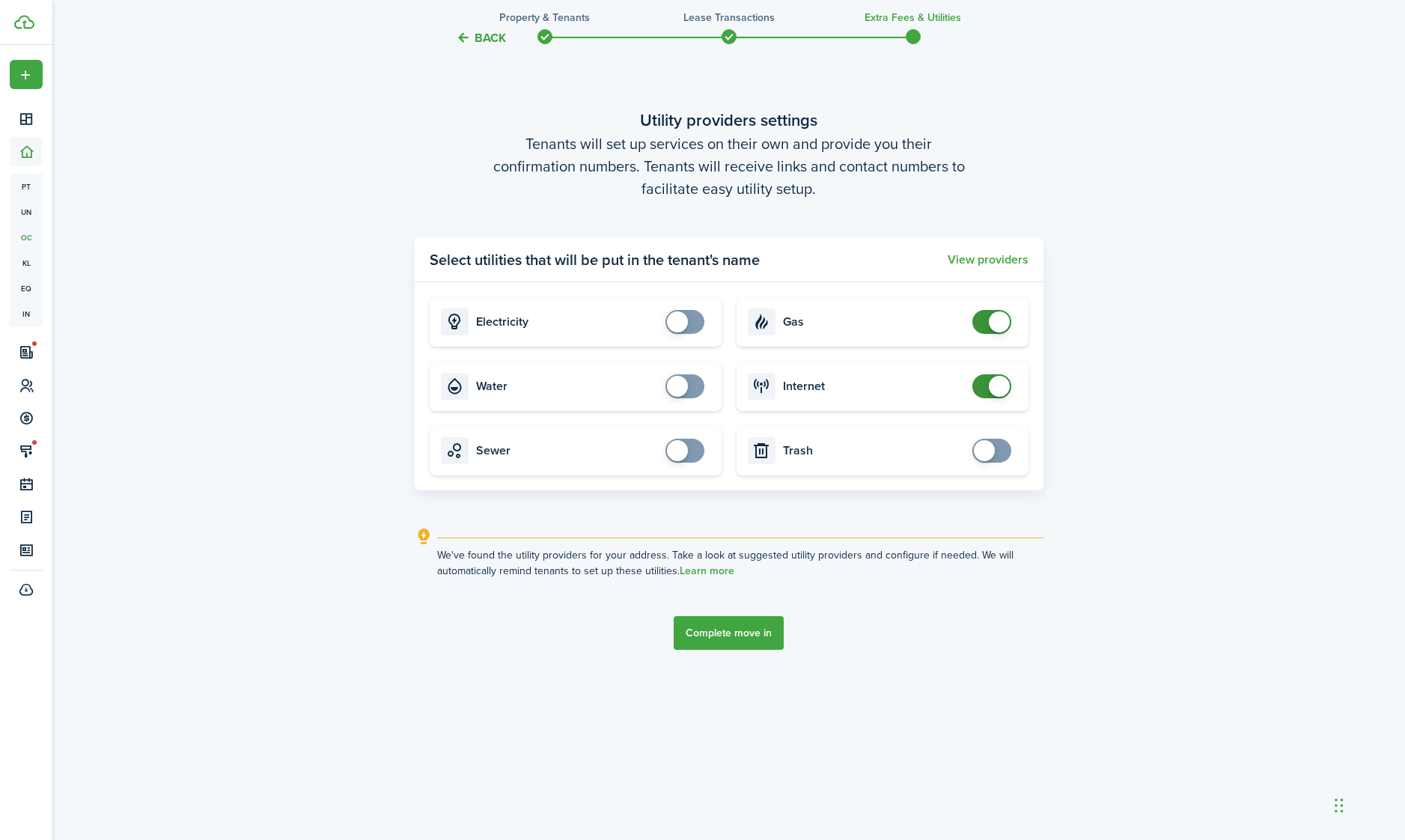
click at [1014, 334] on input "checkbox" at bounding box center [994, 322] width 45 height 24
checkbox input "false"
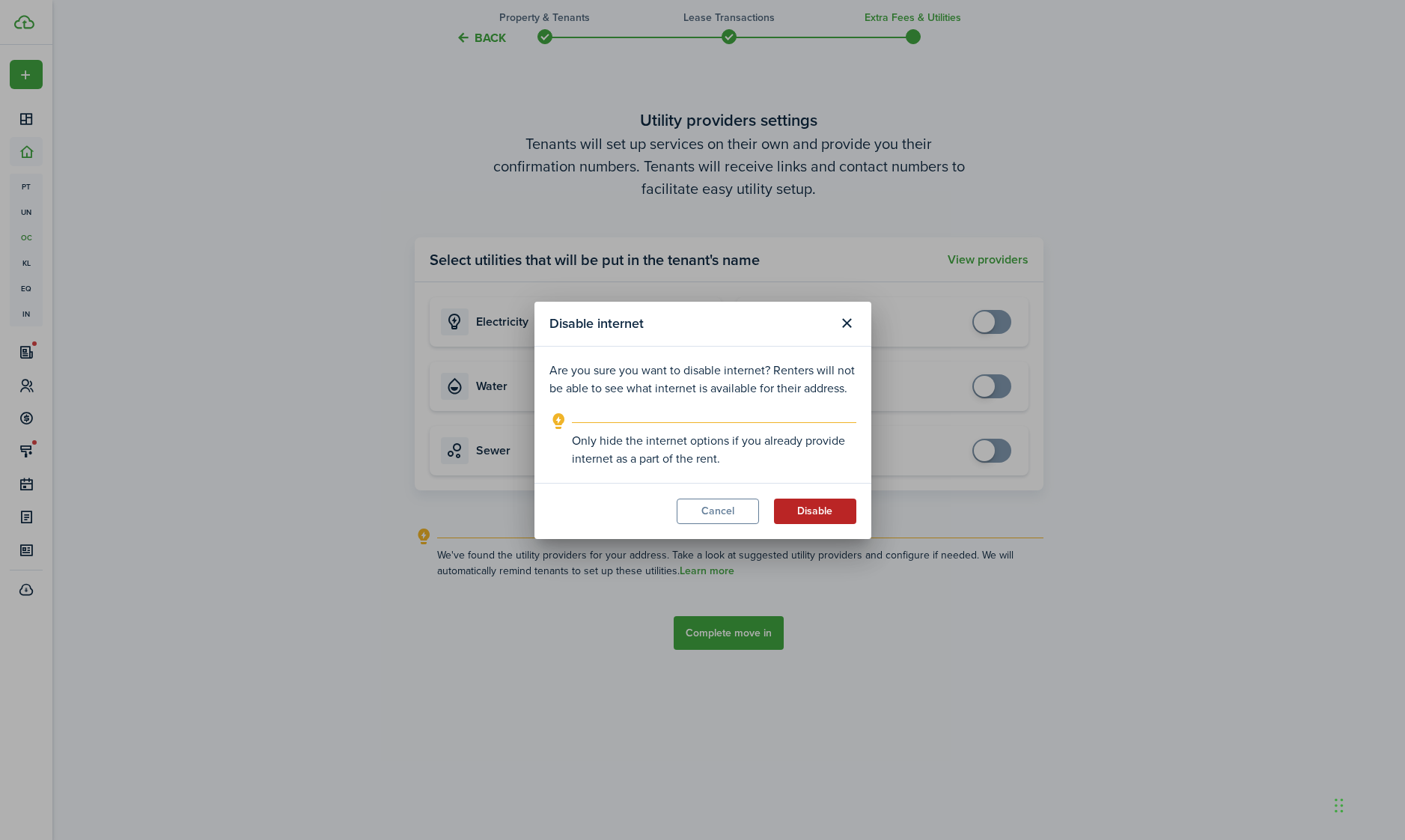
click at [819, 514] on button "Disable" at bounding box center [815, 511] width 83 height 25
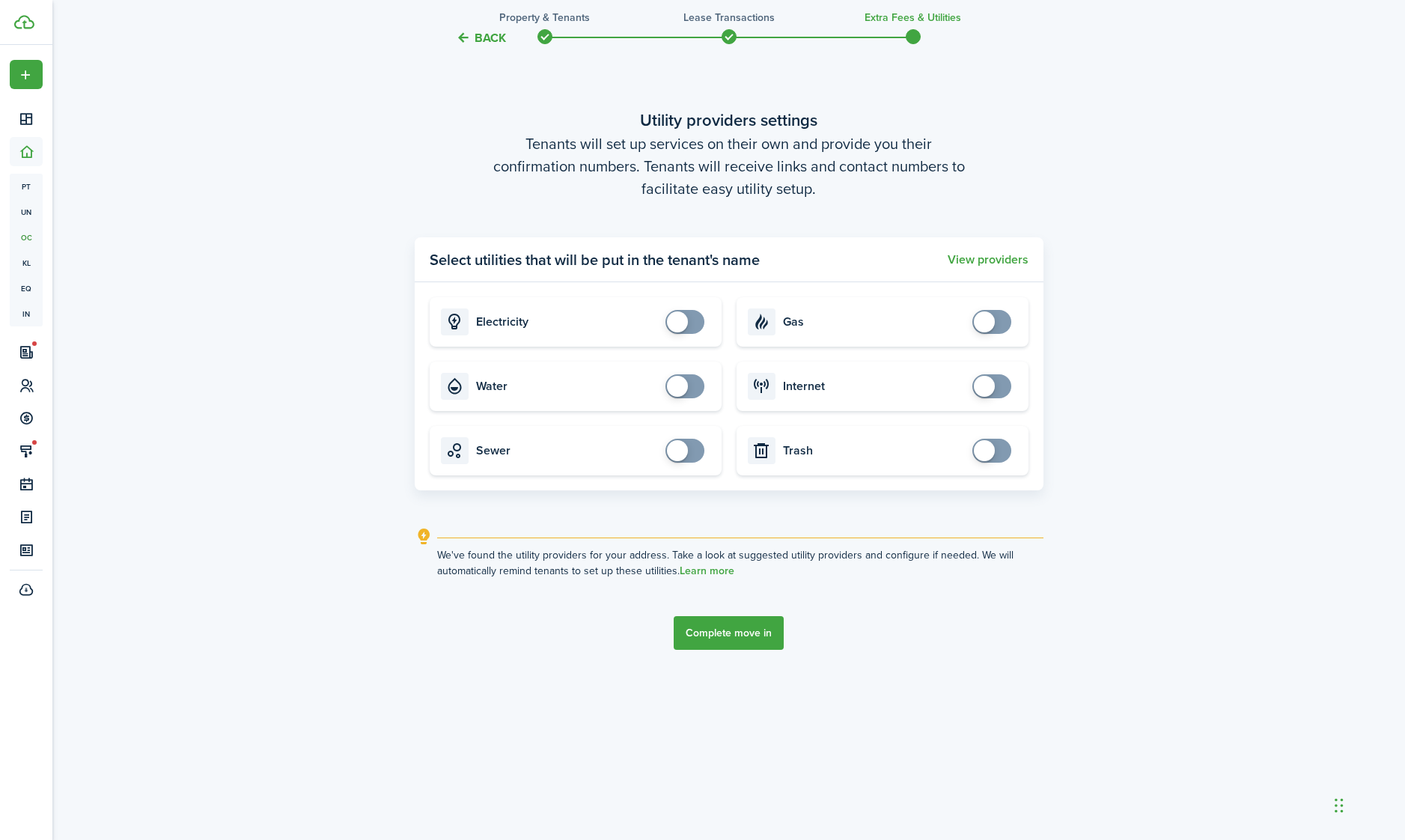
click at [734, 649] on button "Complete move in" at bounding box center [728, 632] width 110 height 34
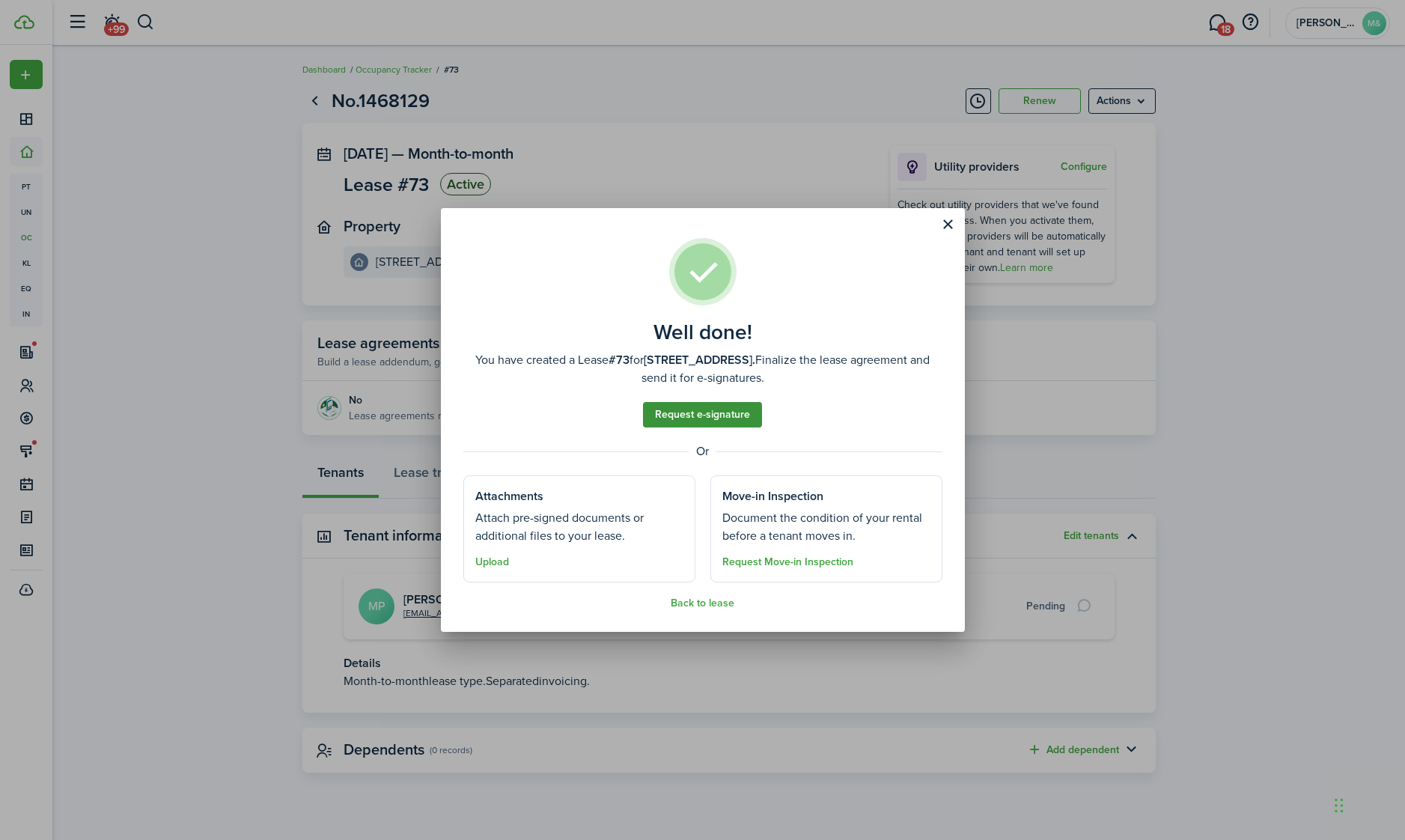
click at [738, 425] on link "Request e-signature" at bounding box center [702, 415] width 119 height 25
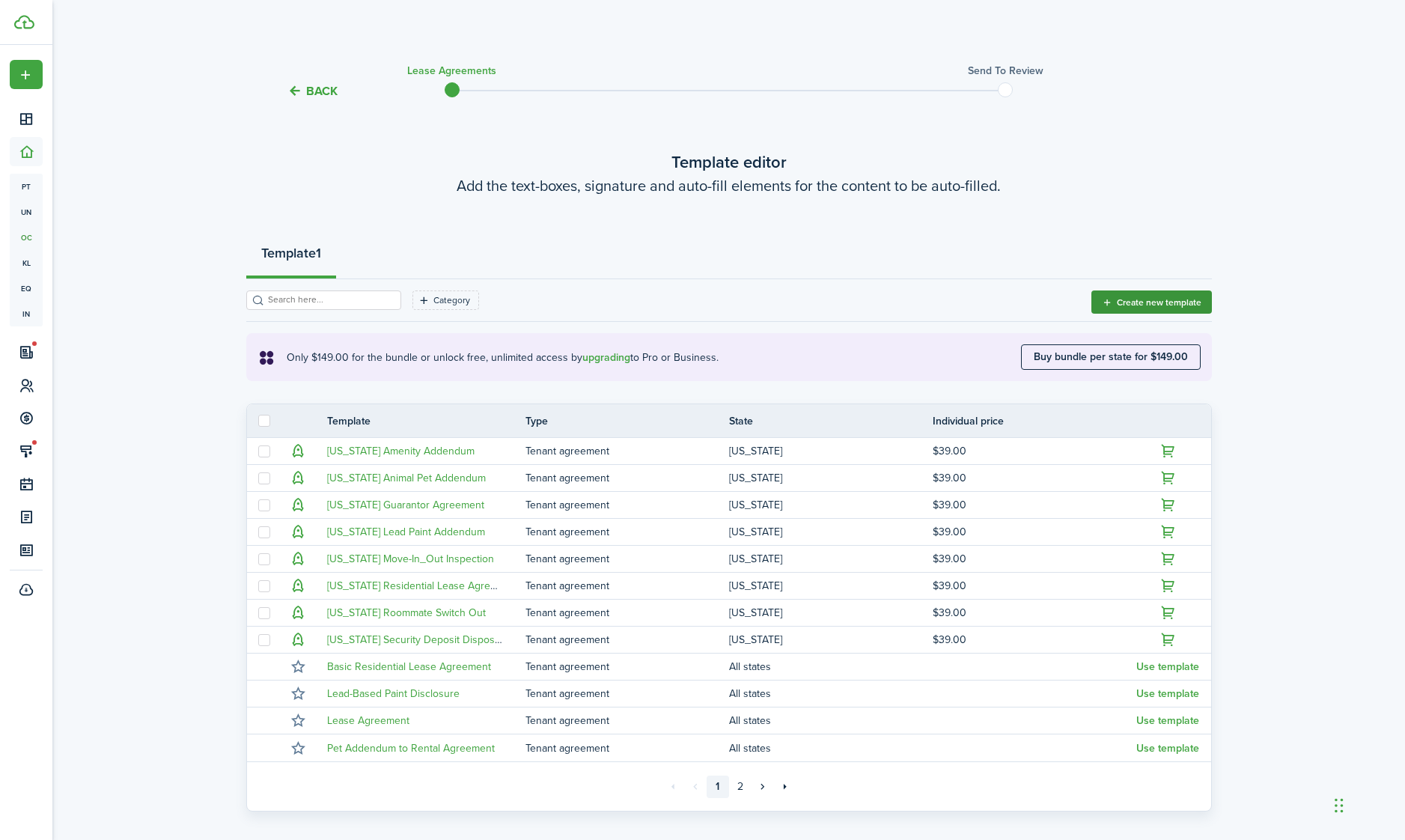
click at [1170, 293] on button "Create new template" at bounding box center [1151, 302] width 121 height 24
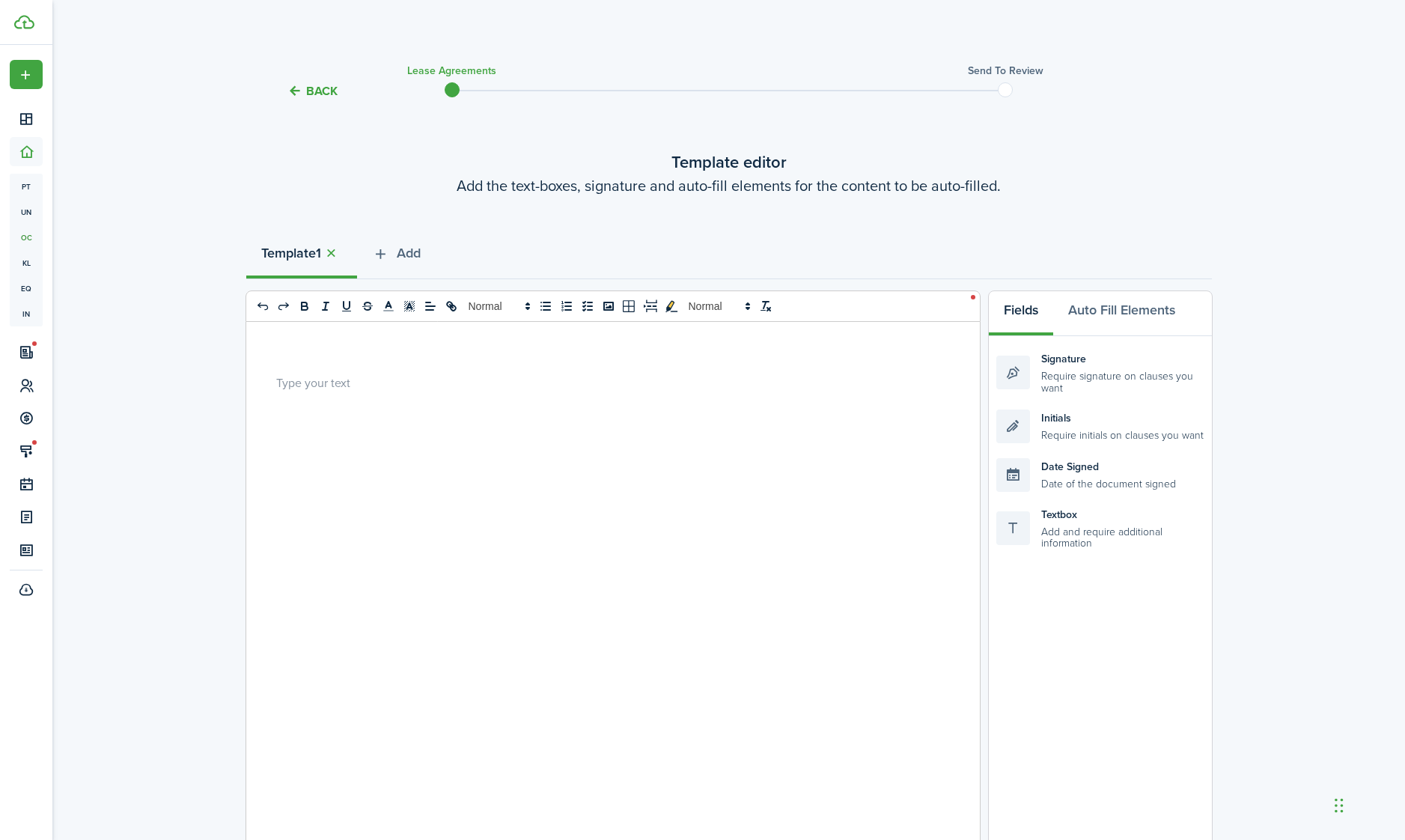
click at [629, 404] on div at bounding box center [607, 615] width 722 height 587
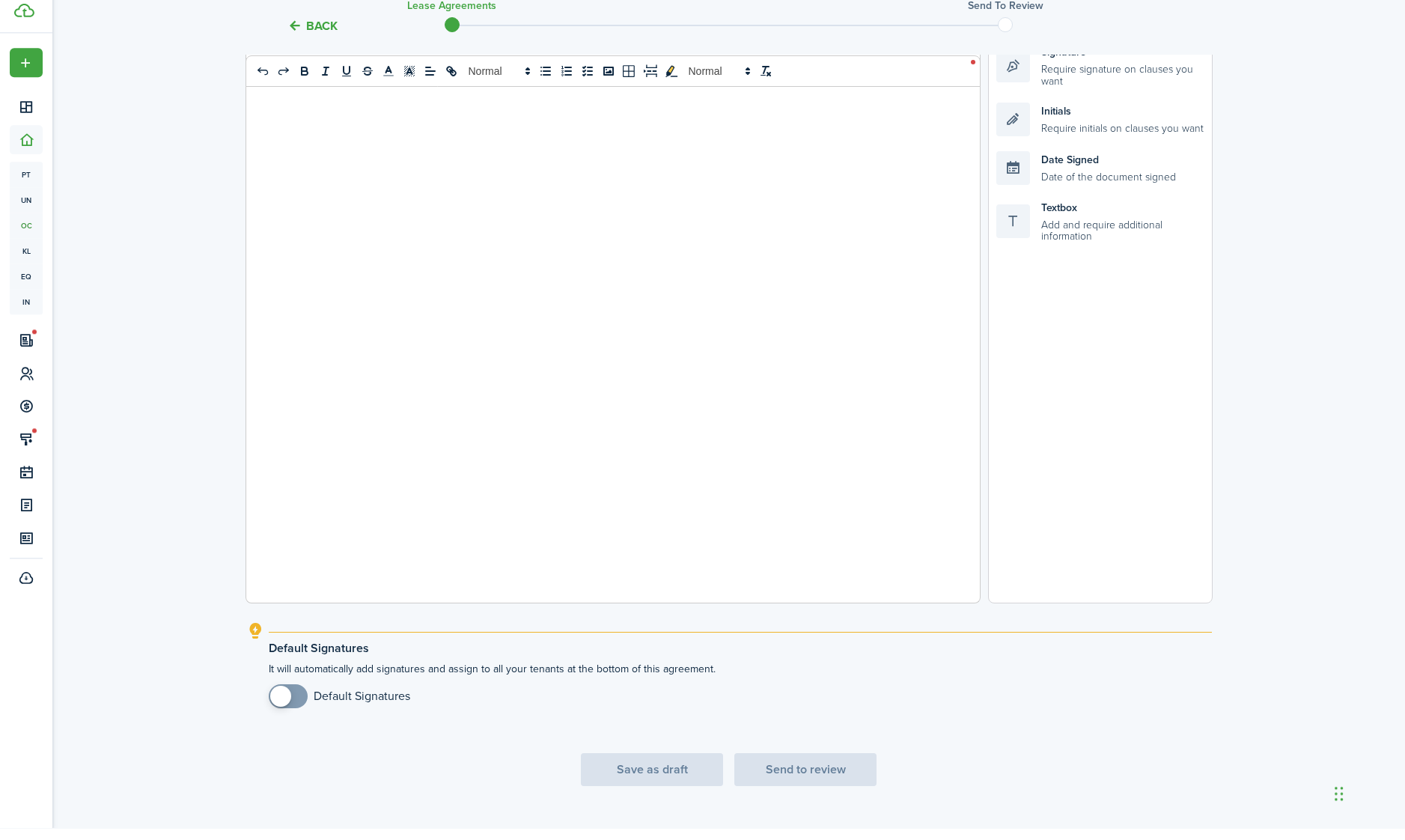
scroll to position [295, 0]
checkbox input "true"
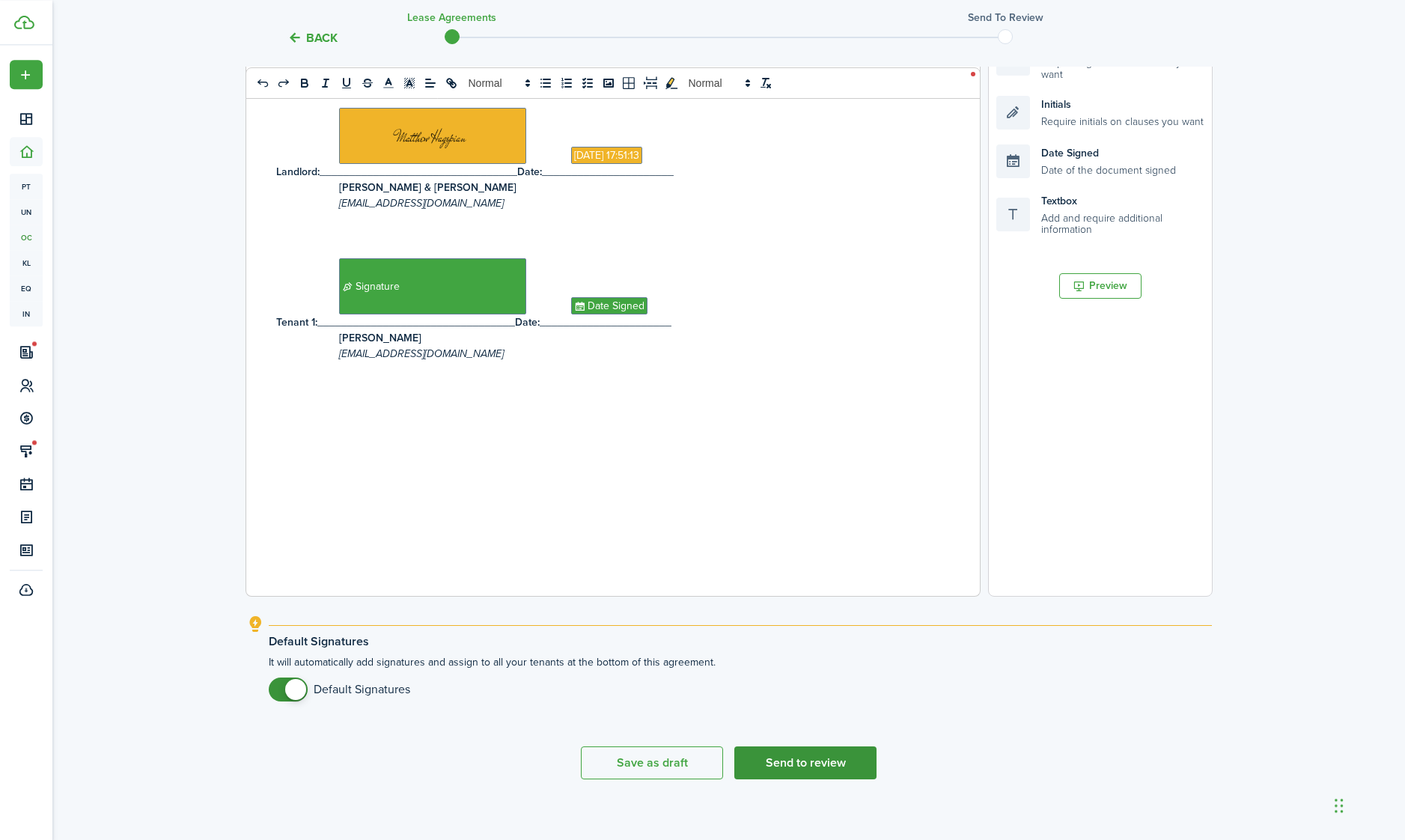
click at [829, 774] on button "Send to review" at bounding box center [805, 763] width 142 height 33
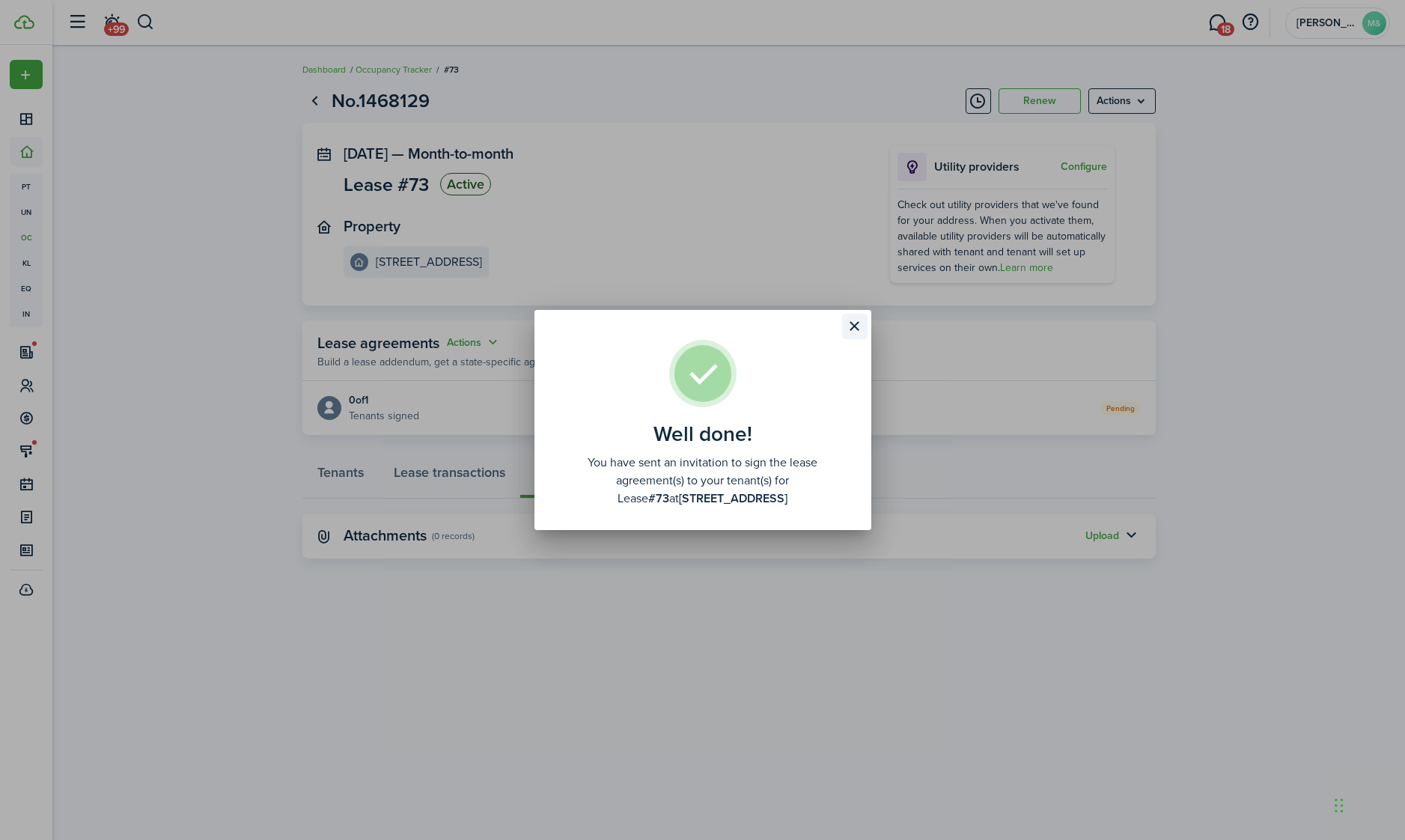
click at [860, 325] on button "Close modal" at bounding box center [855, 326] width 25 height 25
